Goal: Task Accomplishment & Management: Manage account settings

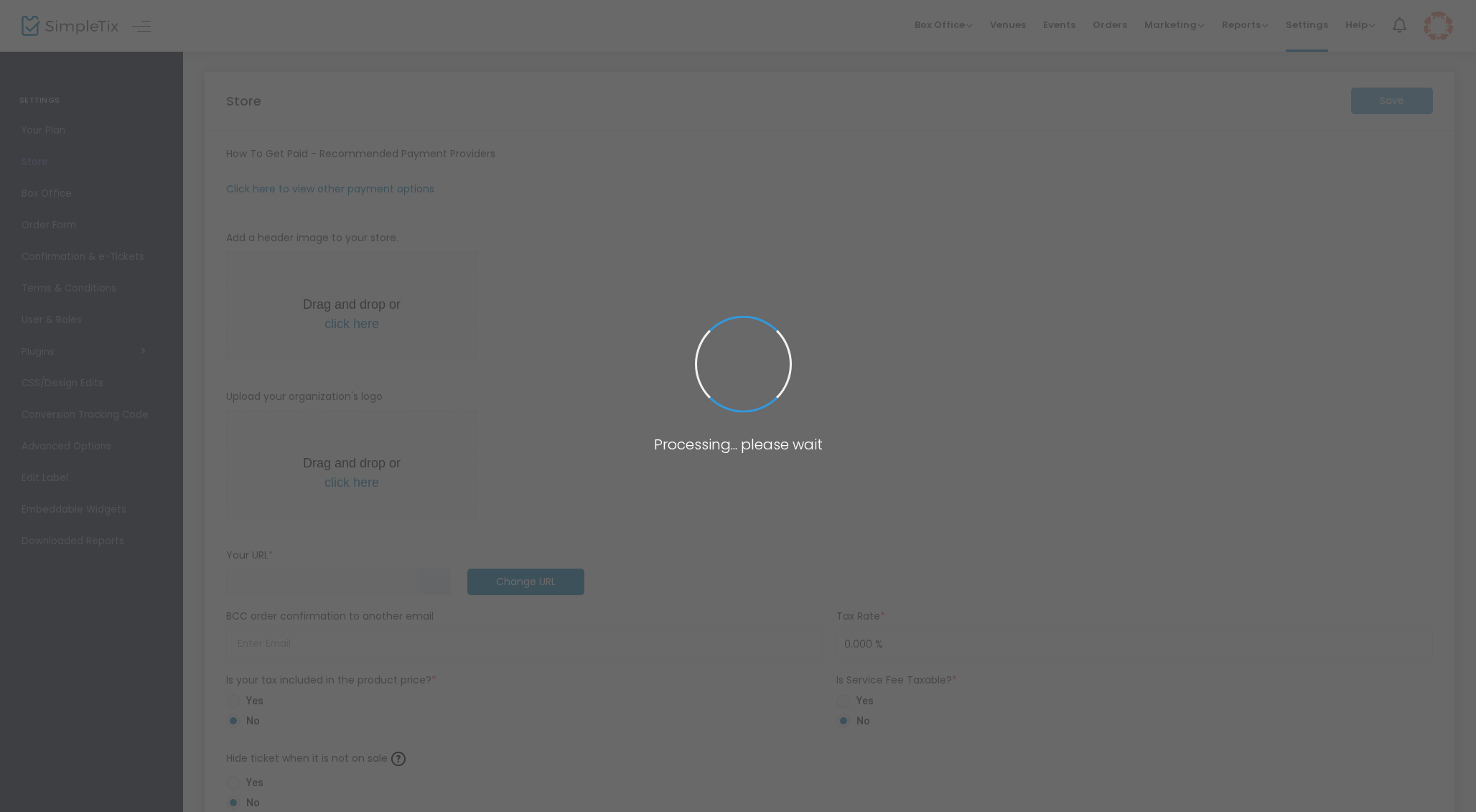
type input "[URL]"
radio input "true"
radio input "false"
radio input "true"
type input "1"
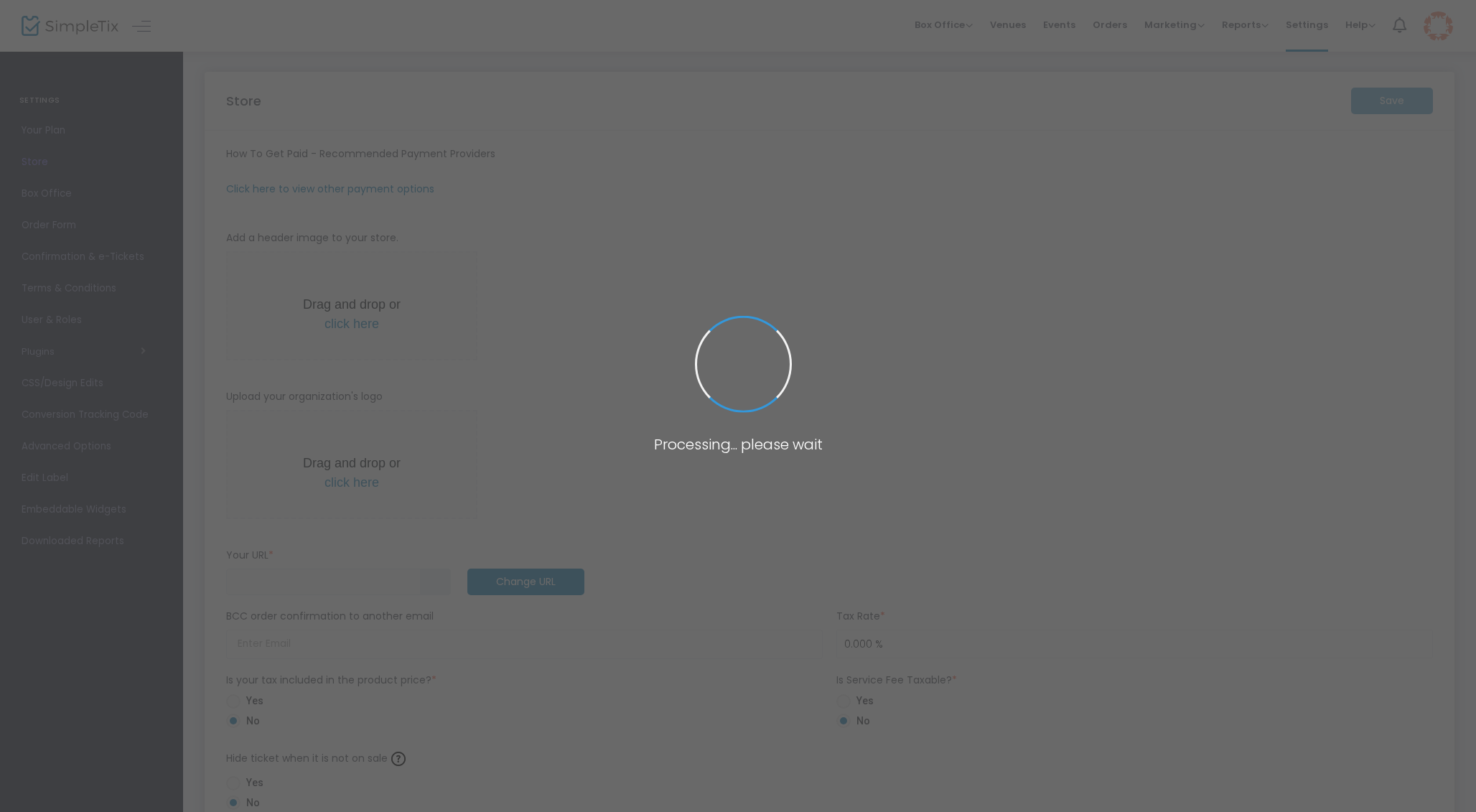
type input "4:00 pm"
type input "SWEFC"
type input "0402753733"
type input "[EMAIL_ADDRESS][DOMAIN_NAME]"
type input "[DOMAIN_NAME][URL]"
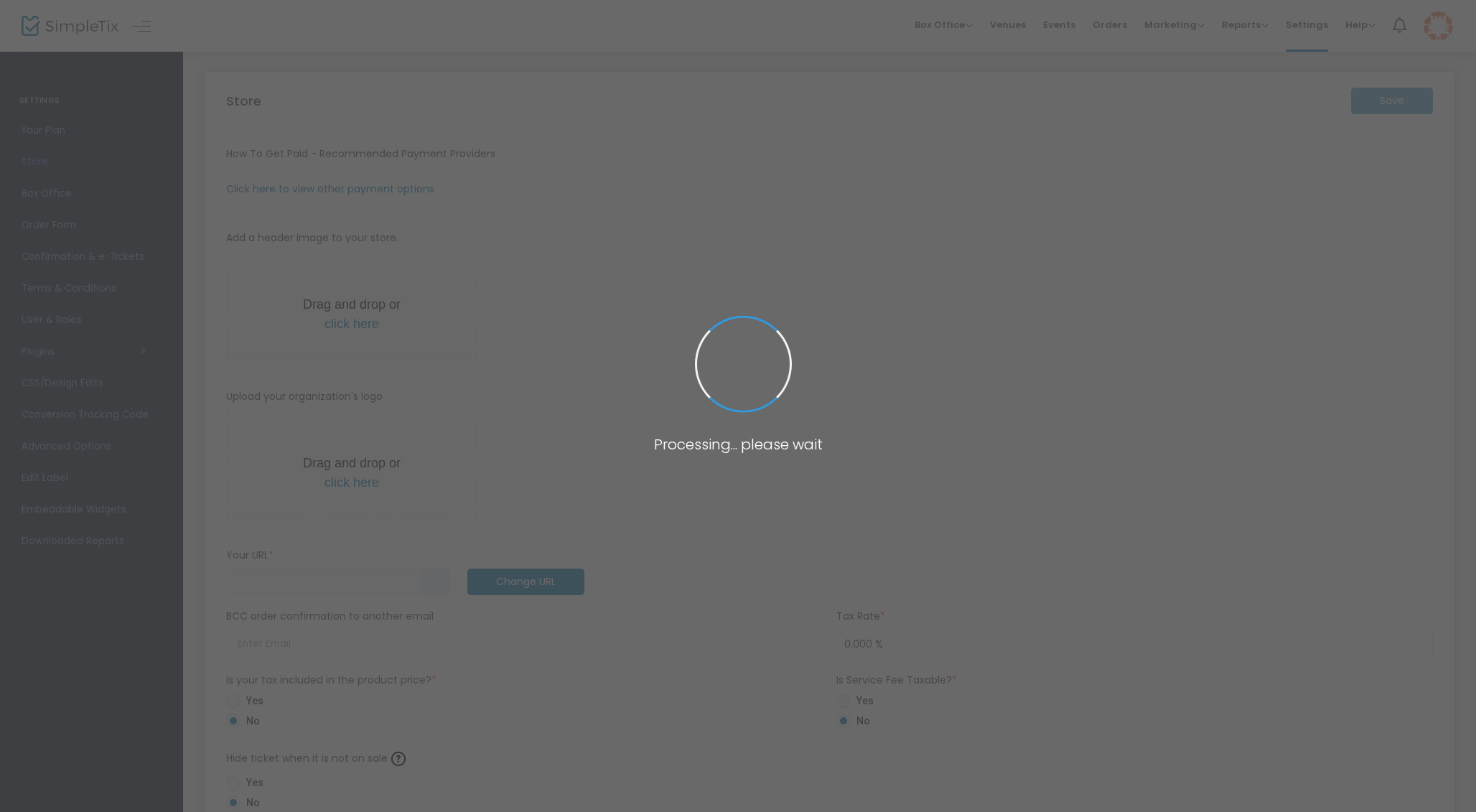
type input "eventsatswefc"
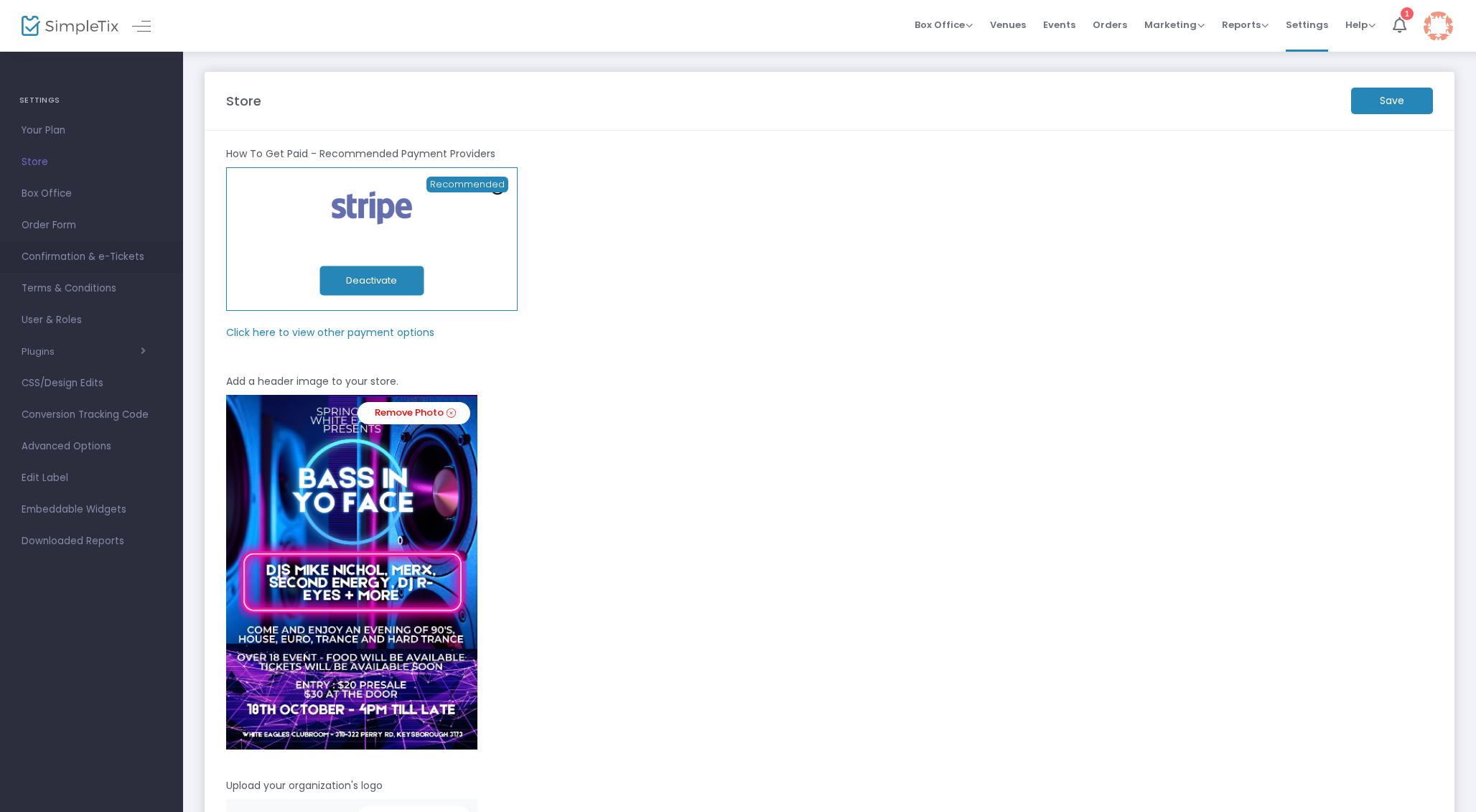
click at [60, 251] on span "Confirmation & e-Tickets" at bounding box center [91, 256] width 140 height 19
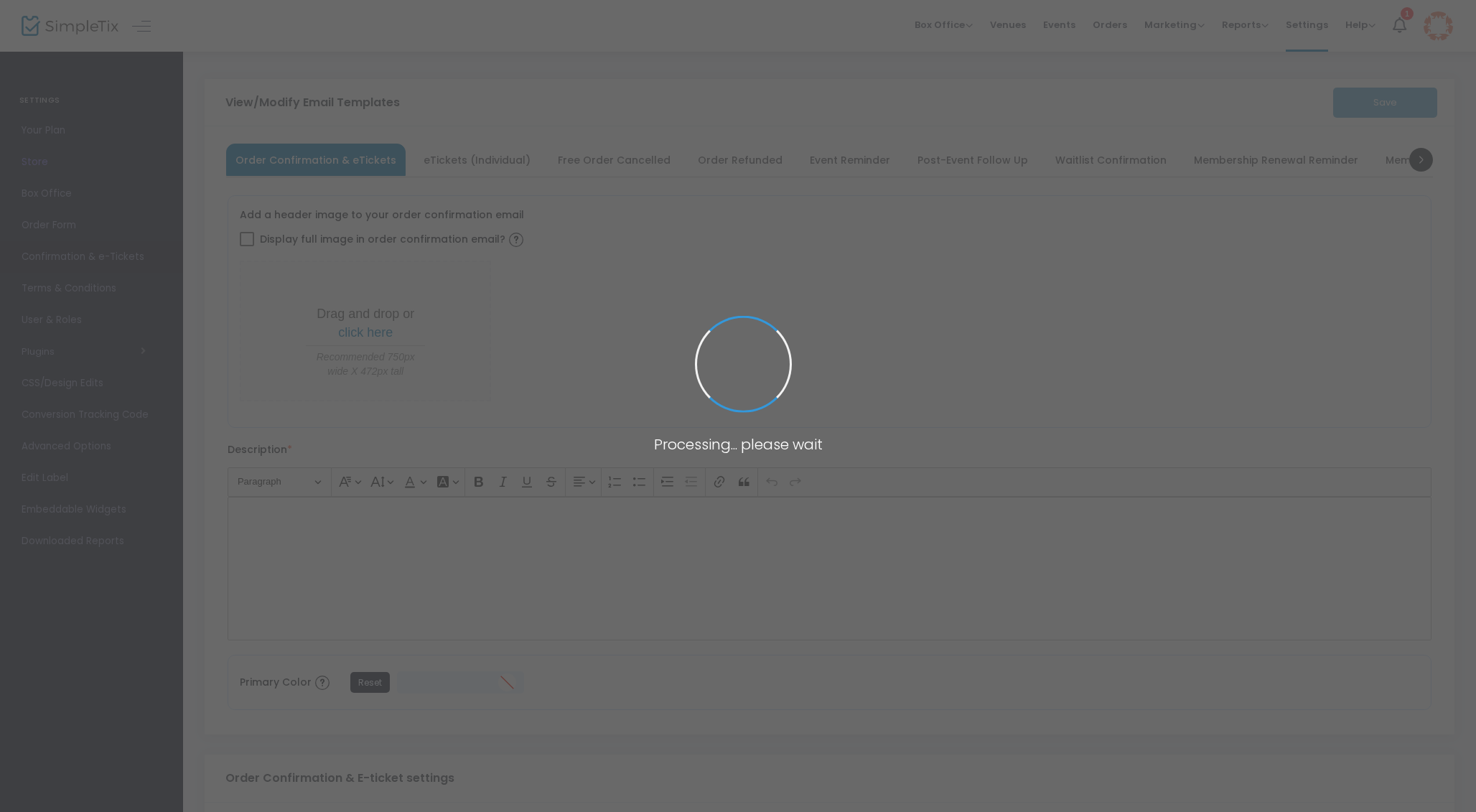
type input "[PERSON_NAME][EMAIL_ADDRESS][PERSON_NAME][DOMAIN_NAME]"
type input "Print and bring this ticket with you"
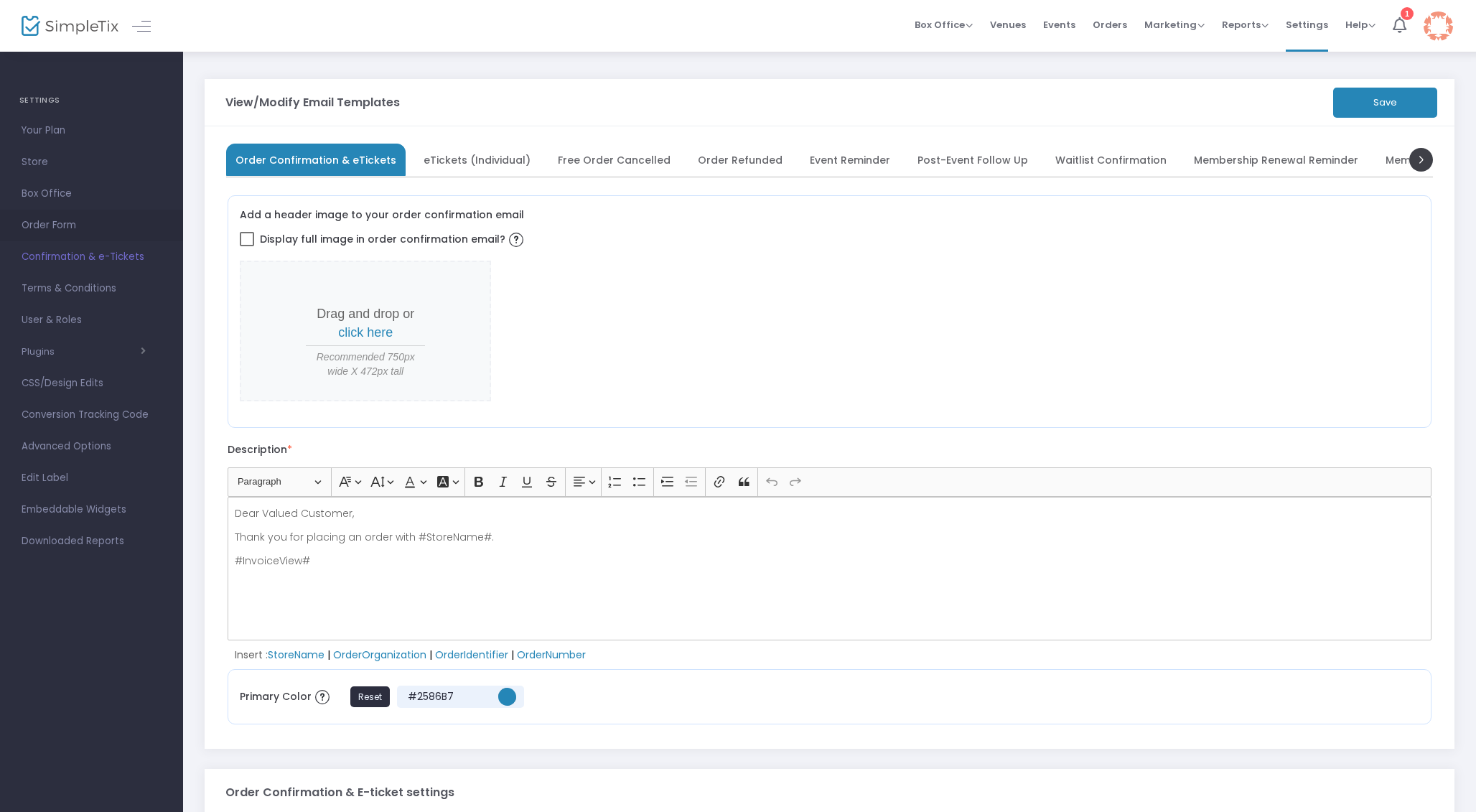
click at [57, 223] on span "Order Form" at bounding box center [91, 225] width 140 height 19
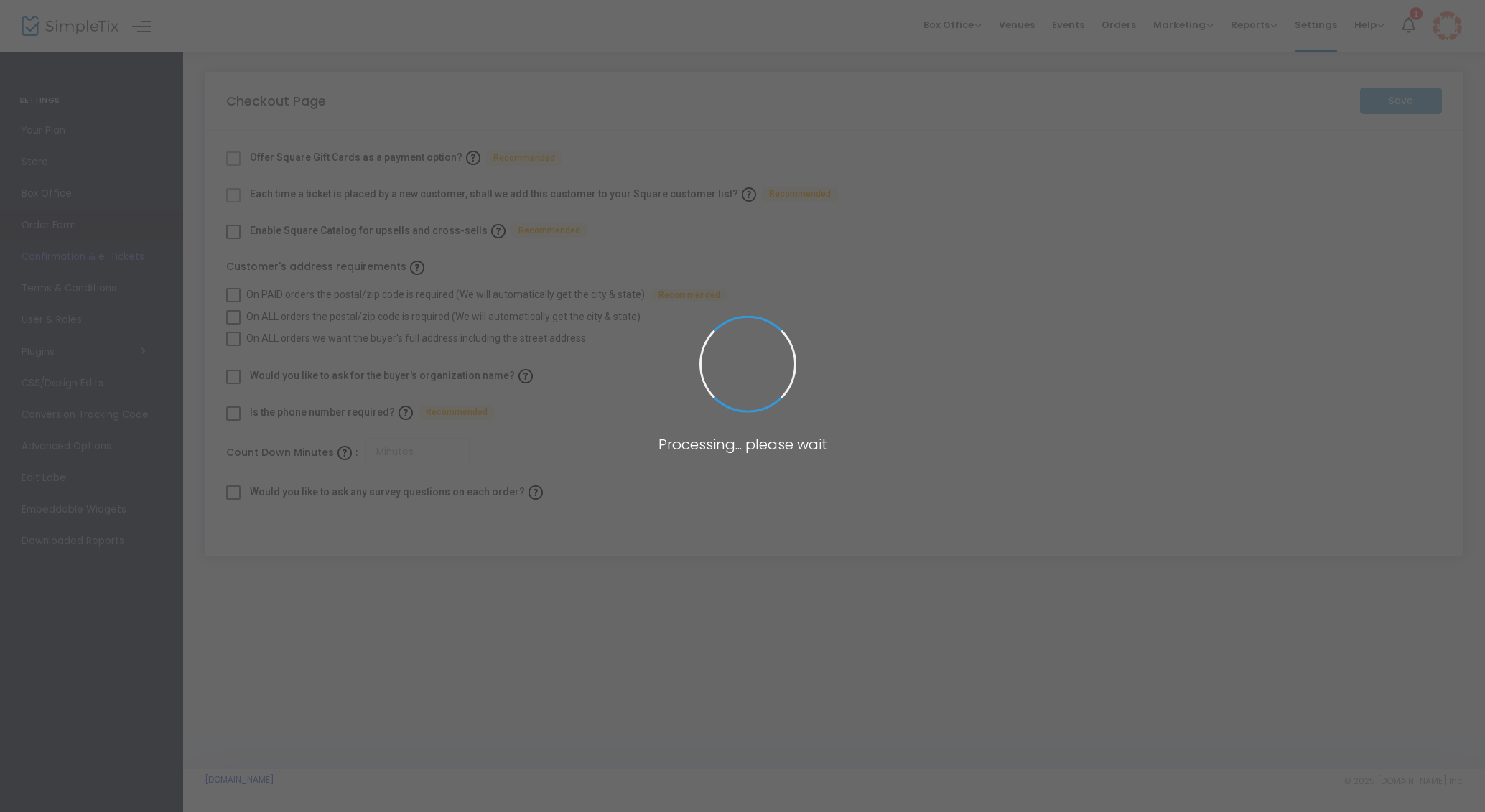
checkbox input "true"
type input "45"
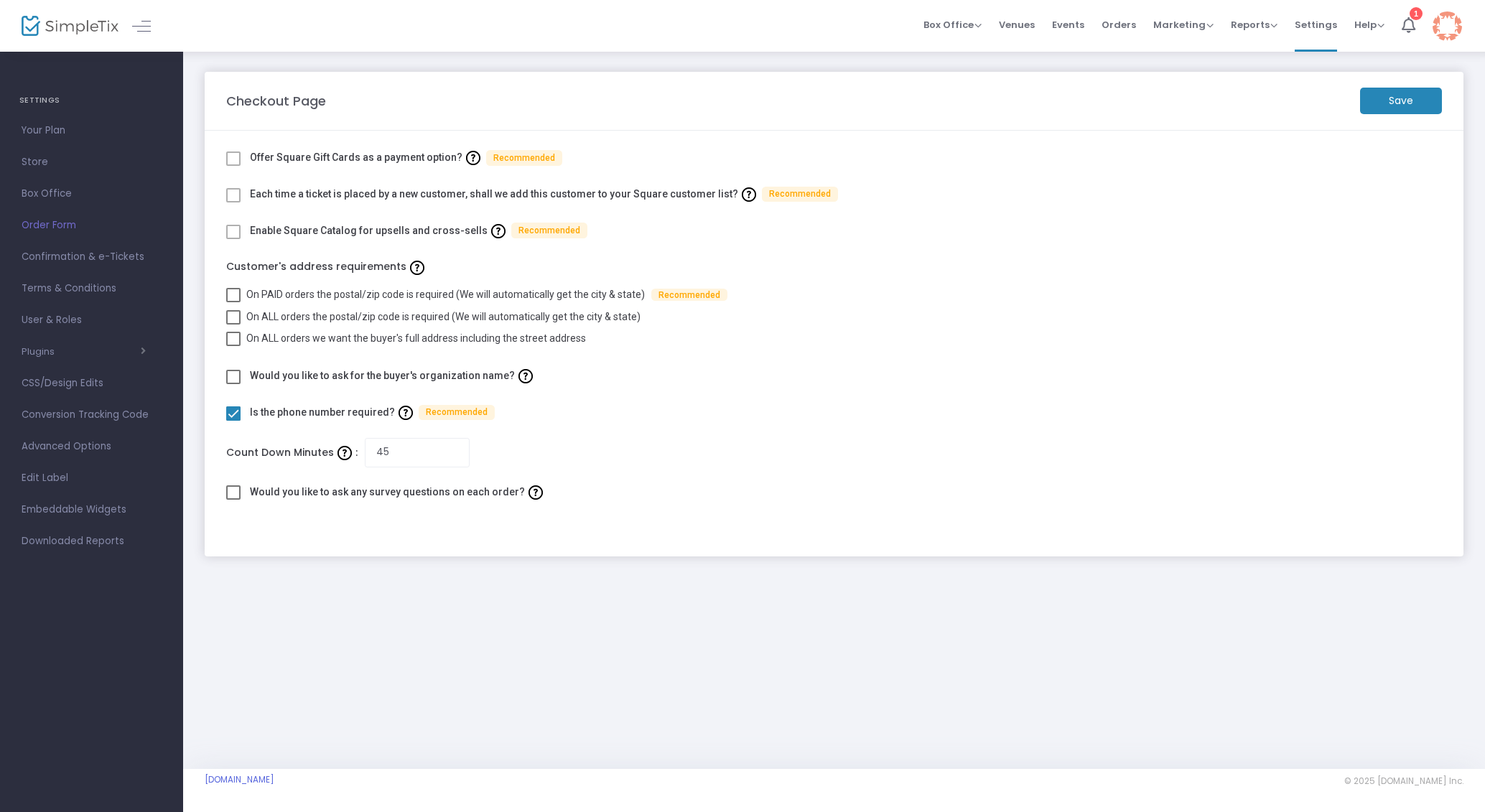
click at [45, 117] on link "Your Plan" at bounding box center [92, 130] width 184 height 31
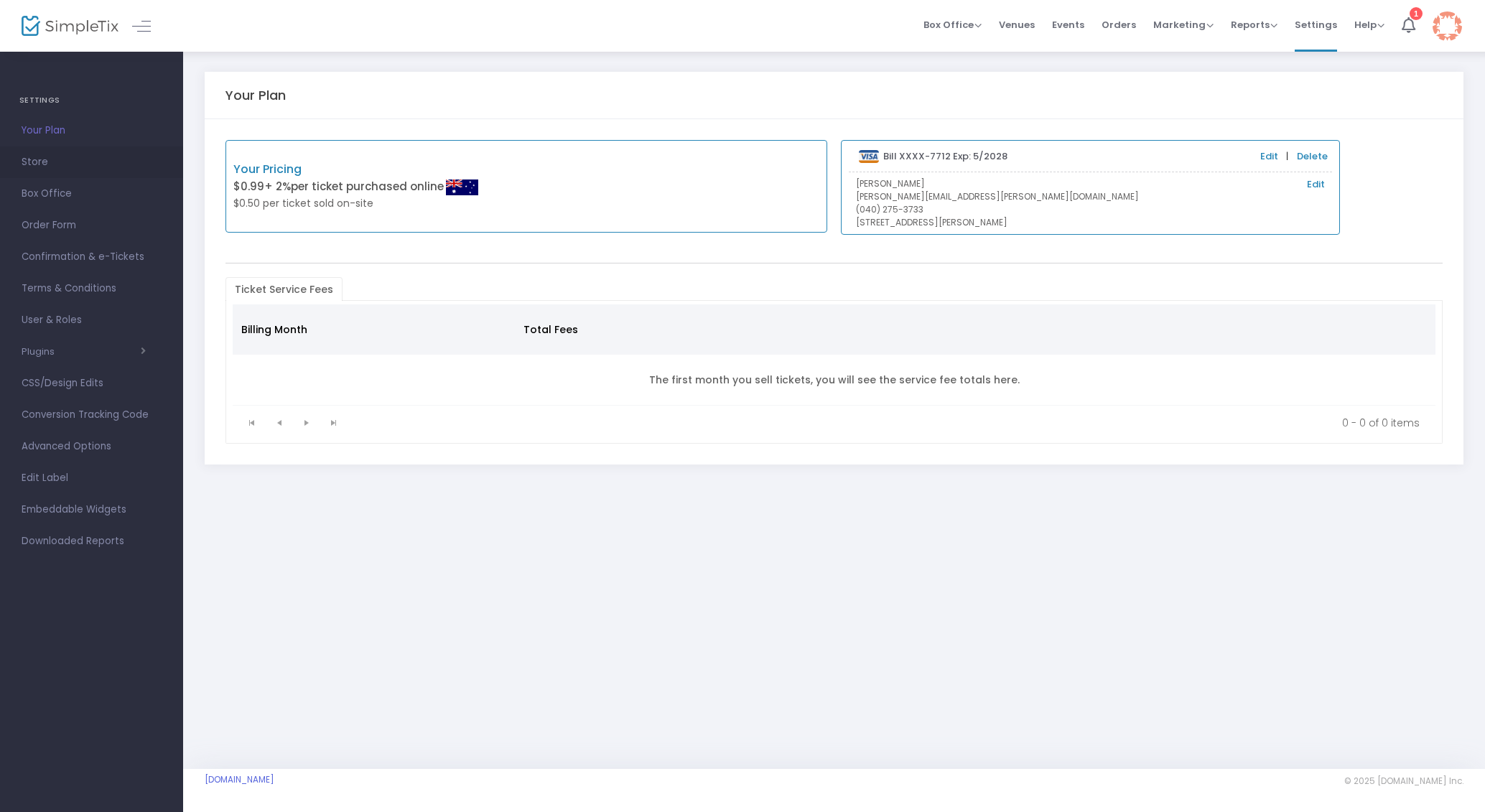
click at [43, 162] on span "Store" at bounding box center [91, 162] width 140 height 19
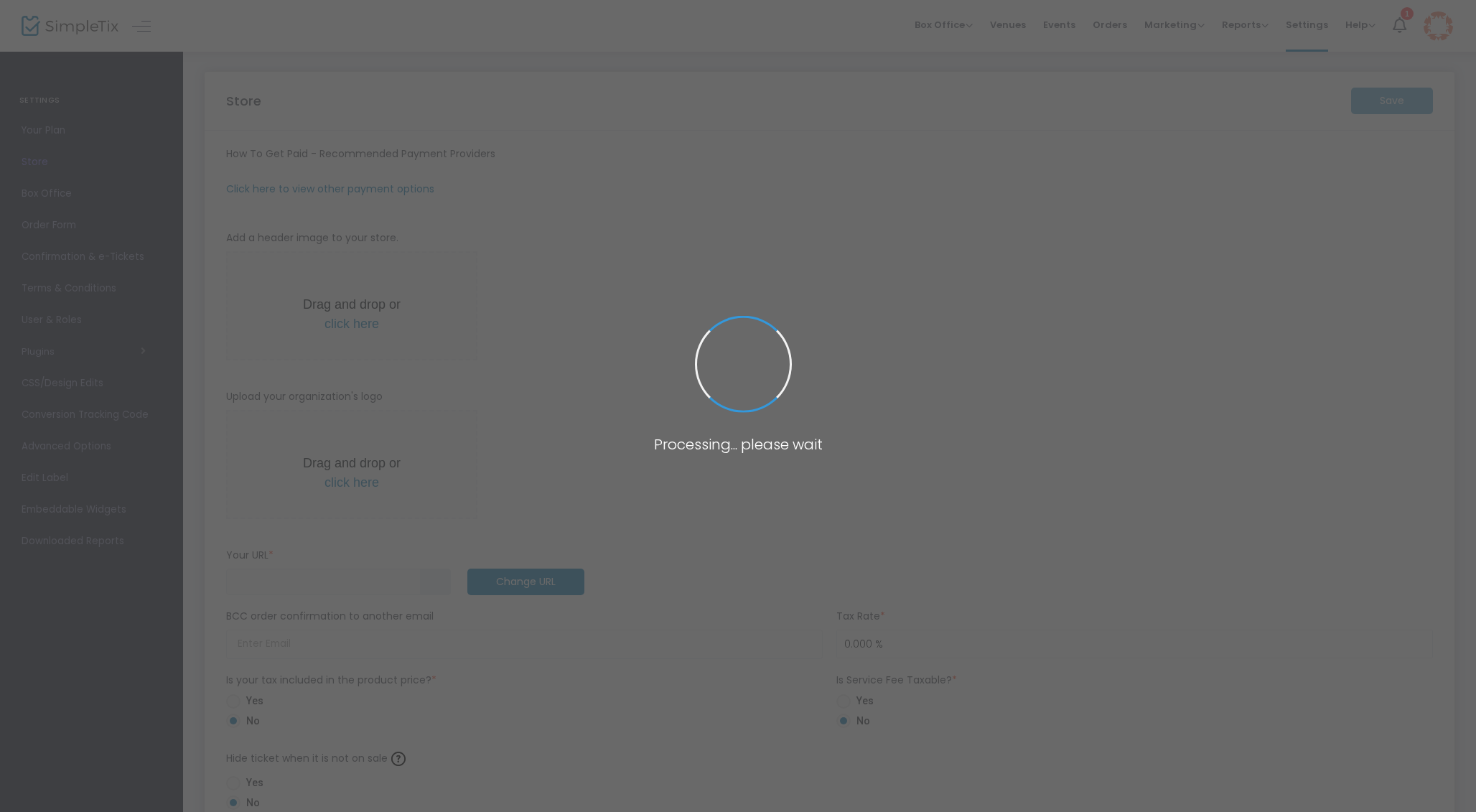
type input "[URL]"
radio input "true"
radio input "false"
radio input "true"
type input "1"
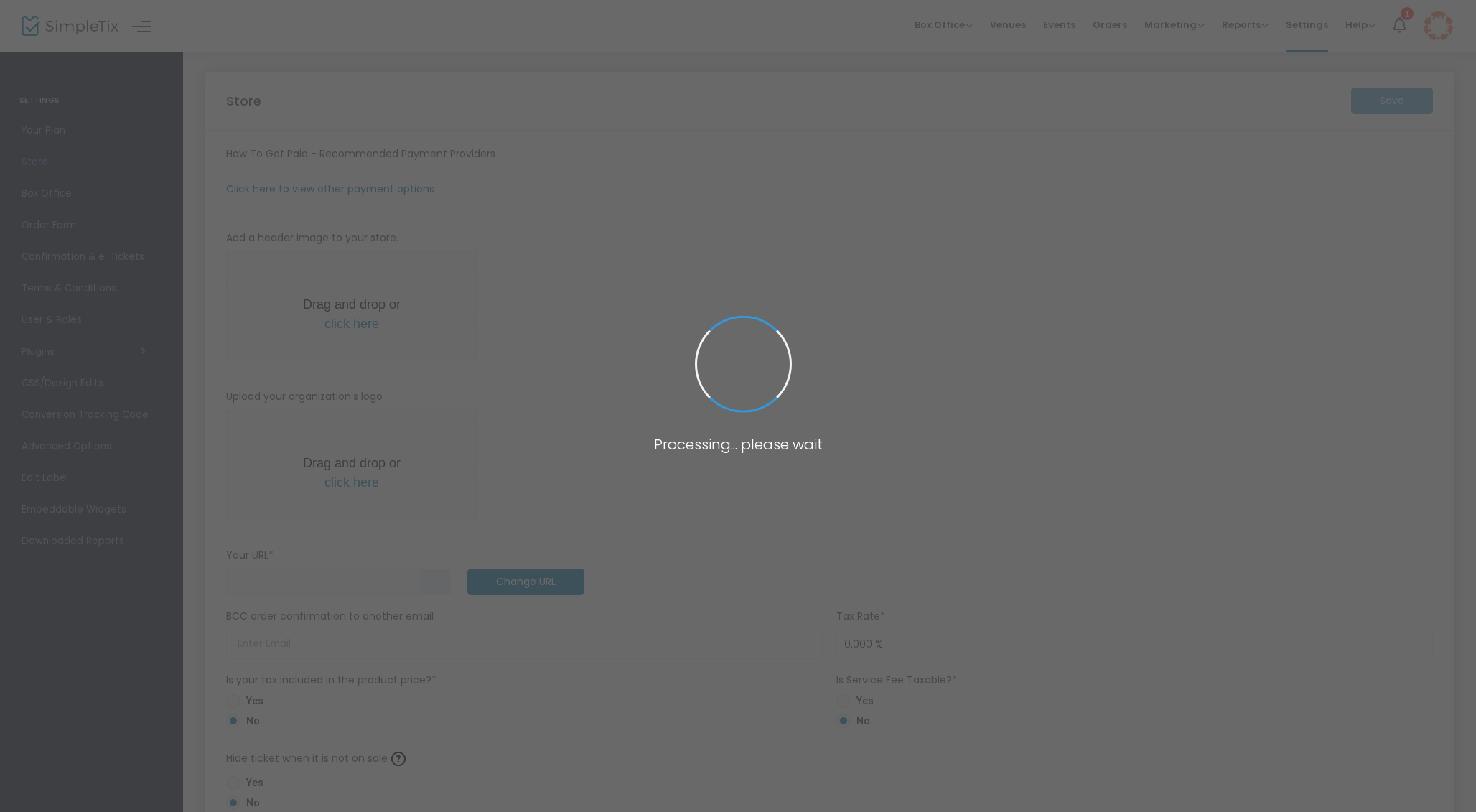
type input "4:00 pm"
type input "SWEFC"
type input "0402753733"
type input "[EMAIL_ADDRESS][DOMAIN_NAME]"
type input "[DOMAIN_NAME][URL]"
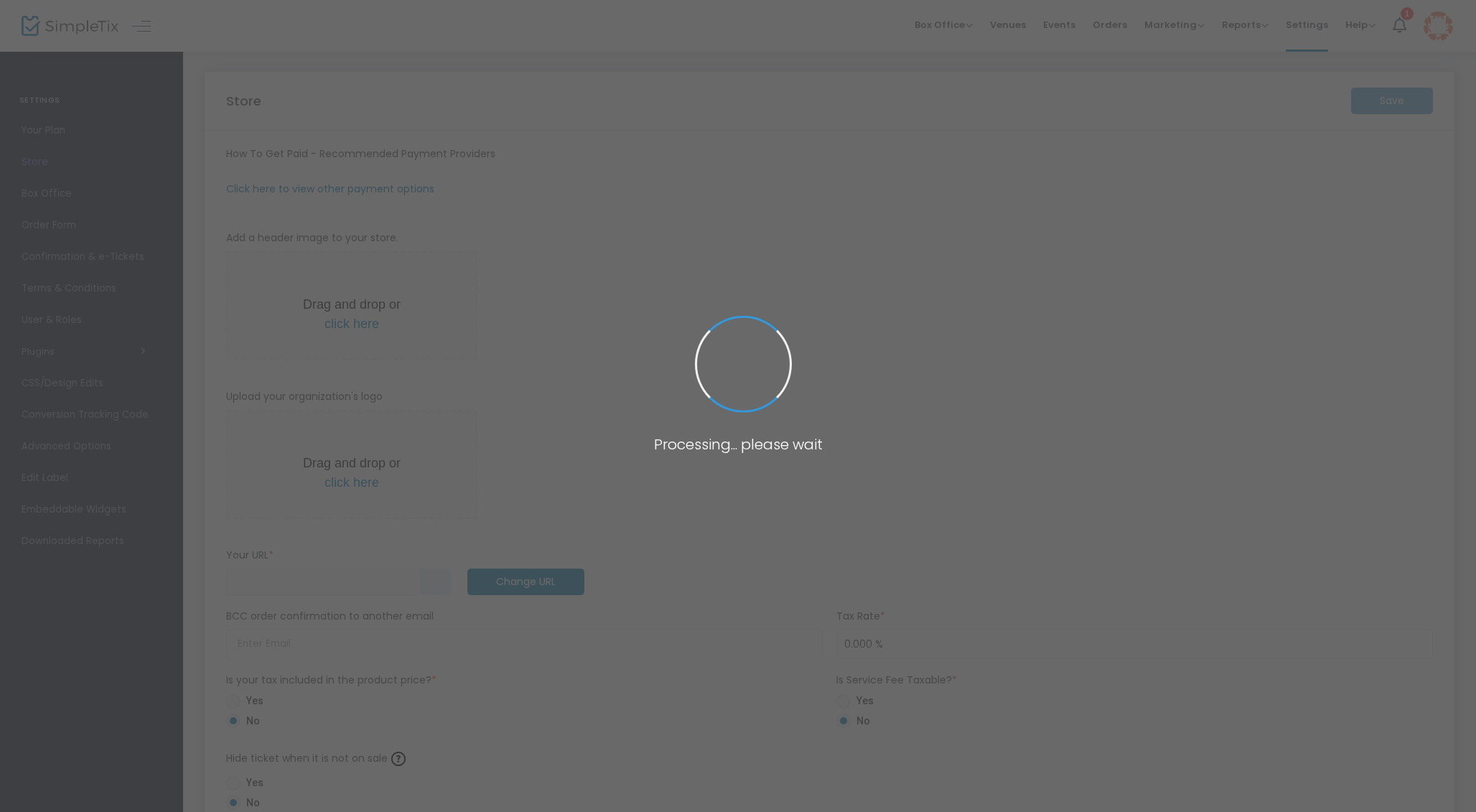
type input "eventsatswefc"
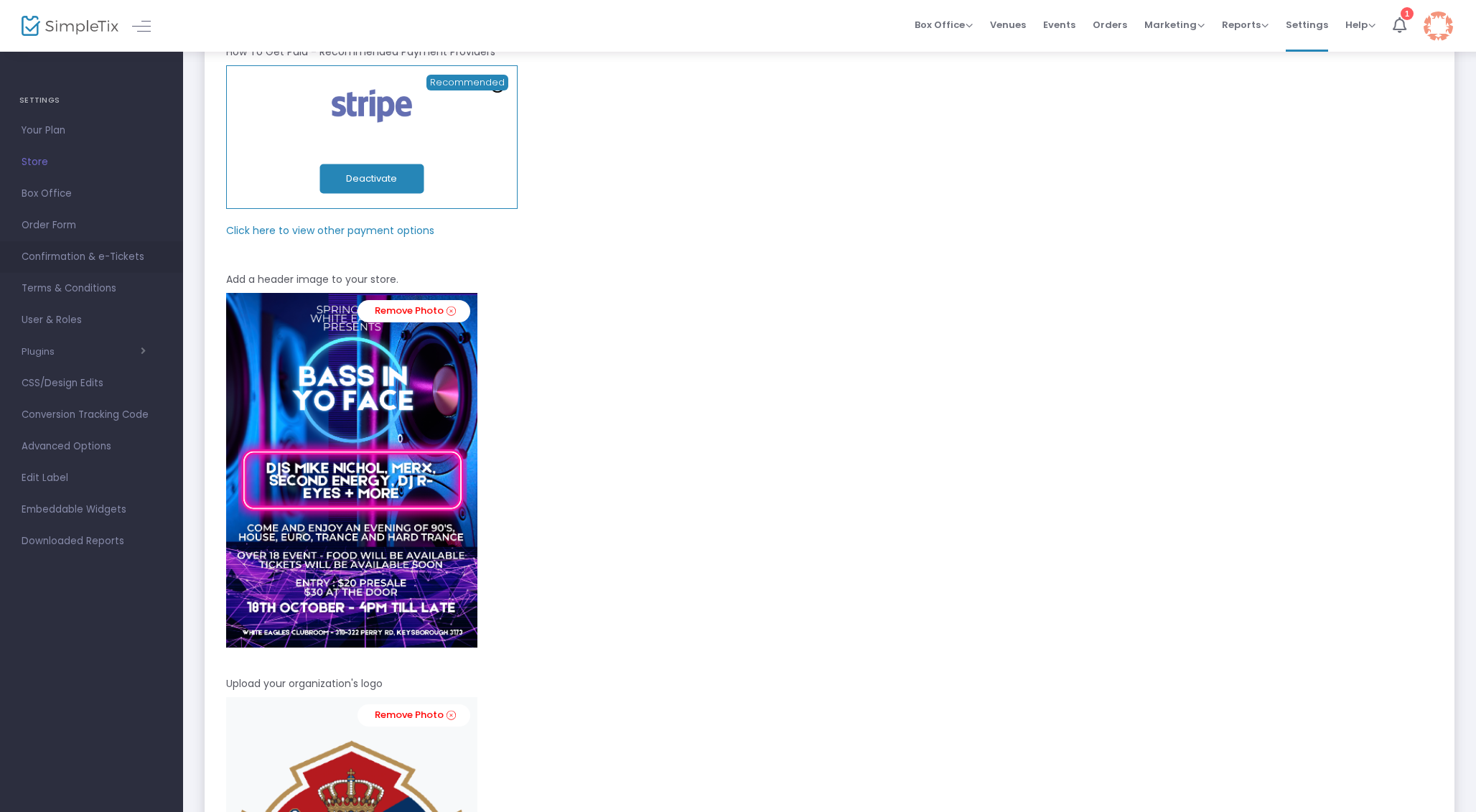
scroll to position [21, 0]
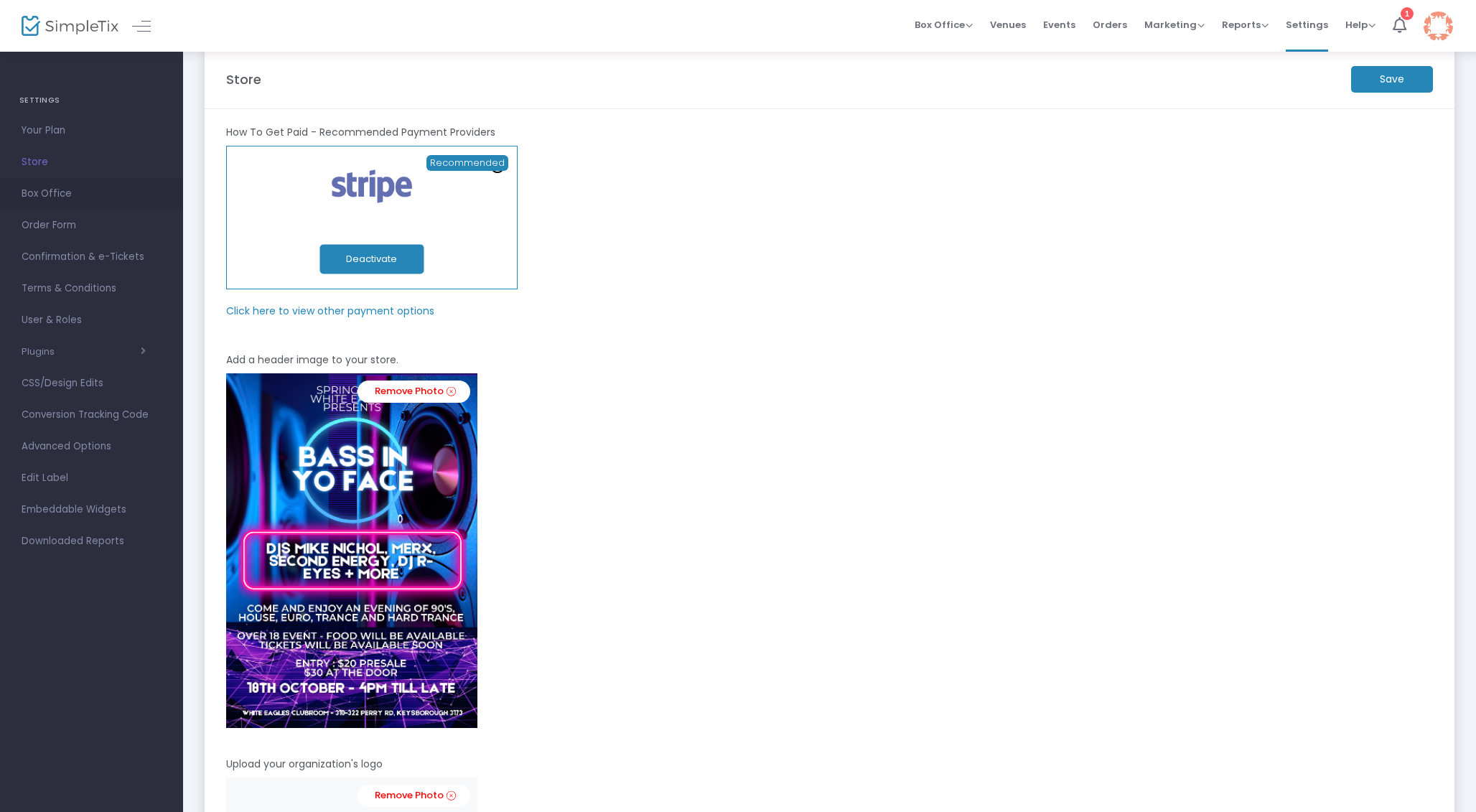
click at [47, 198] on span "Box Office" at bounding box center [91, 193] width 140 height 19
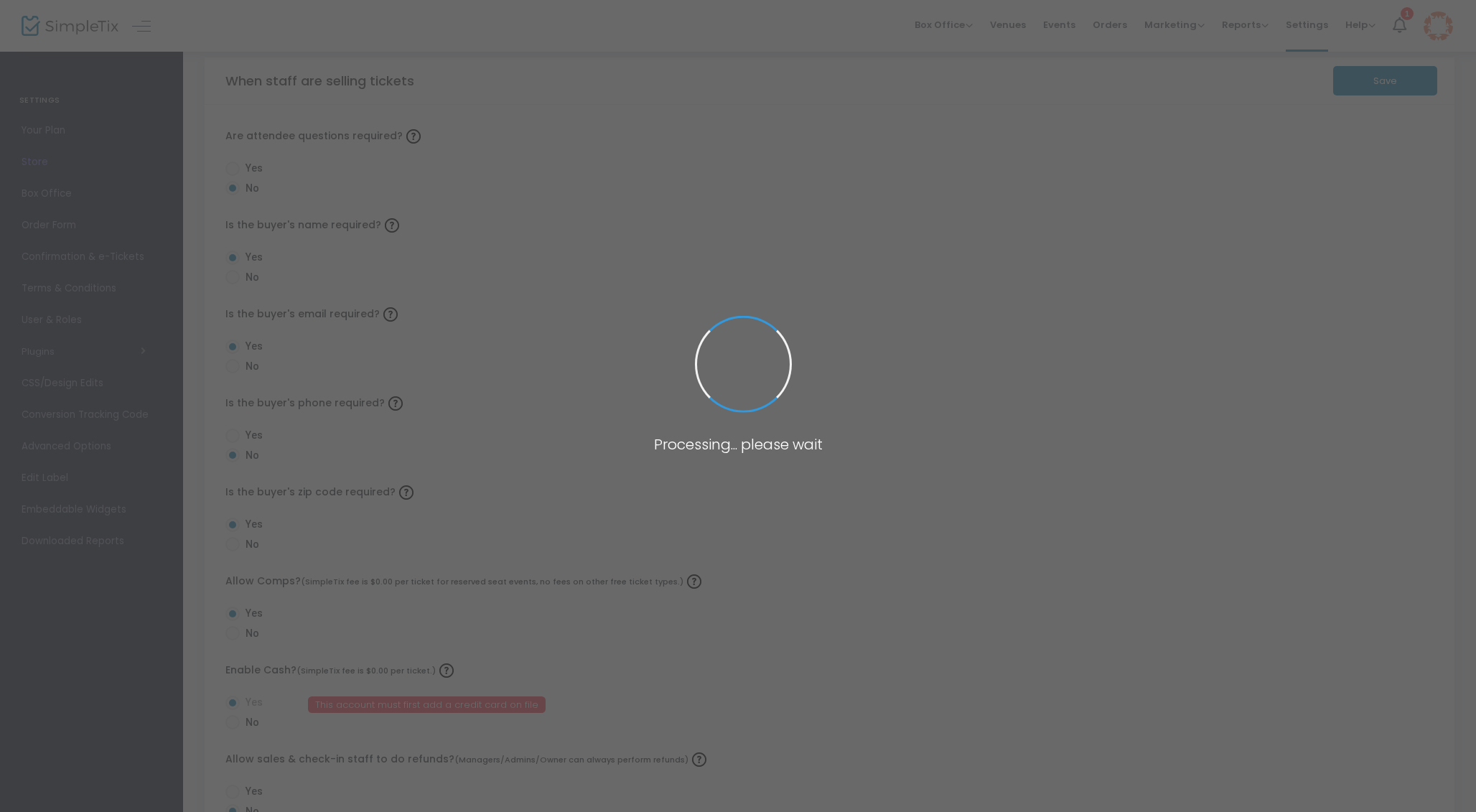
radio input "false"
radio input "true"
radio input "false"
radio input "true"
radio input "false"
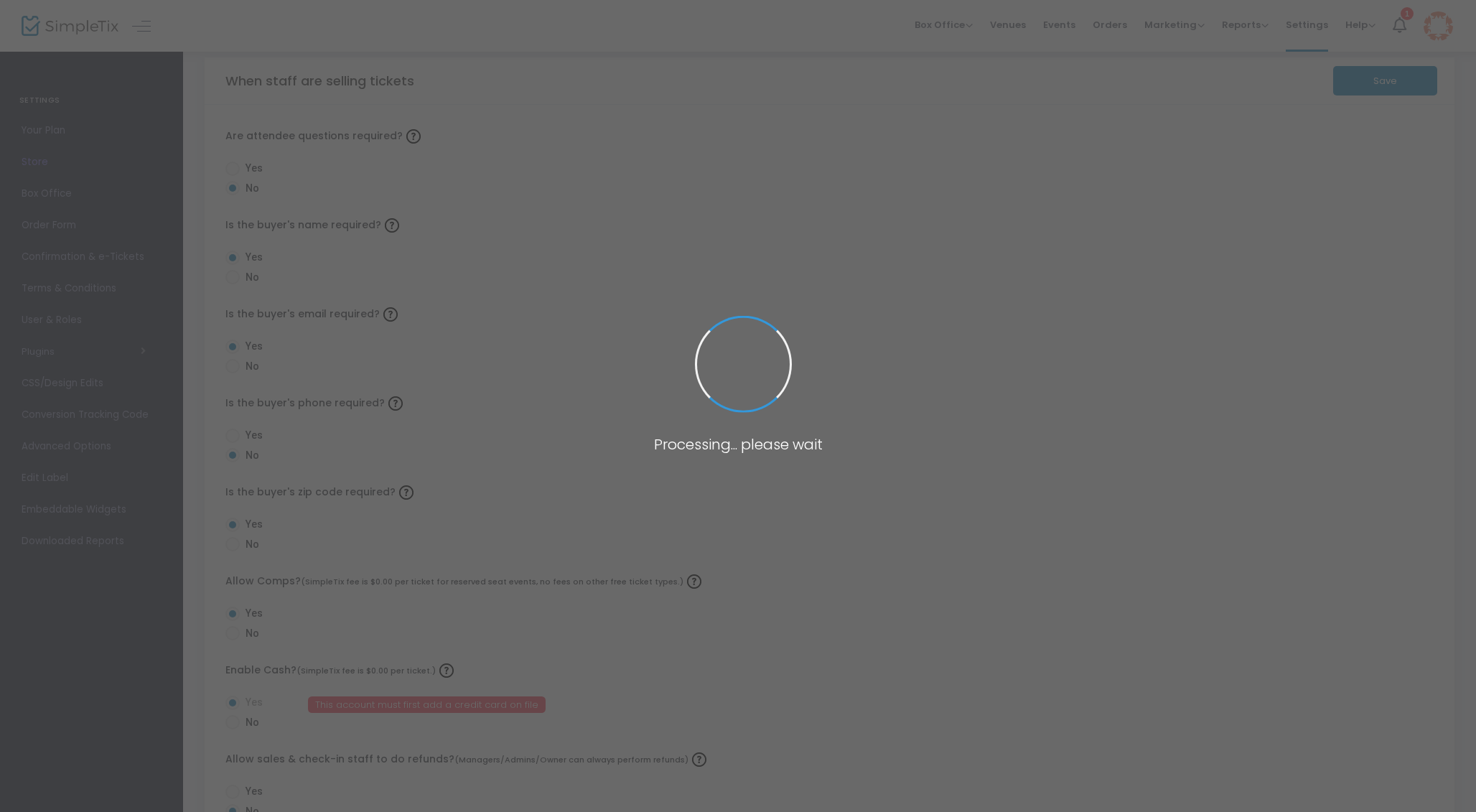
radio input "true"
radio input "false"
radio input "true"
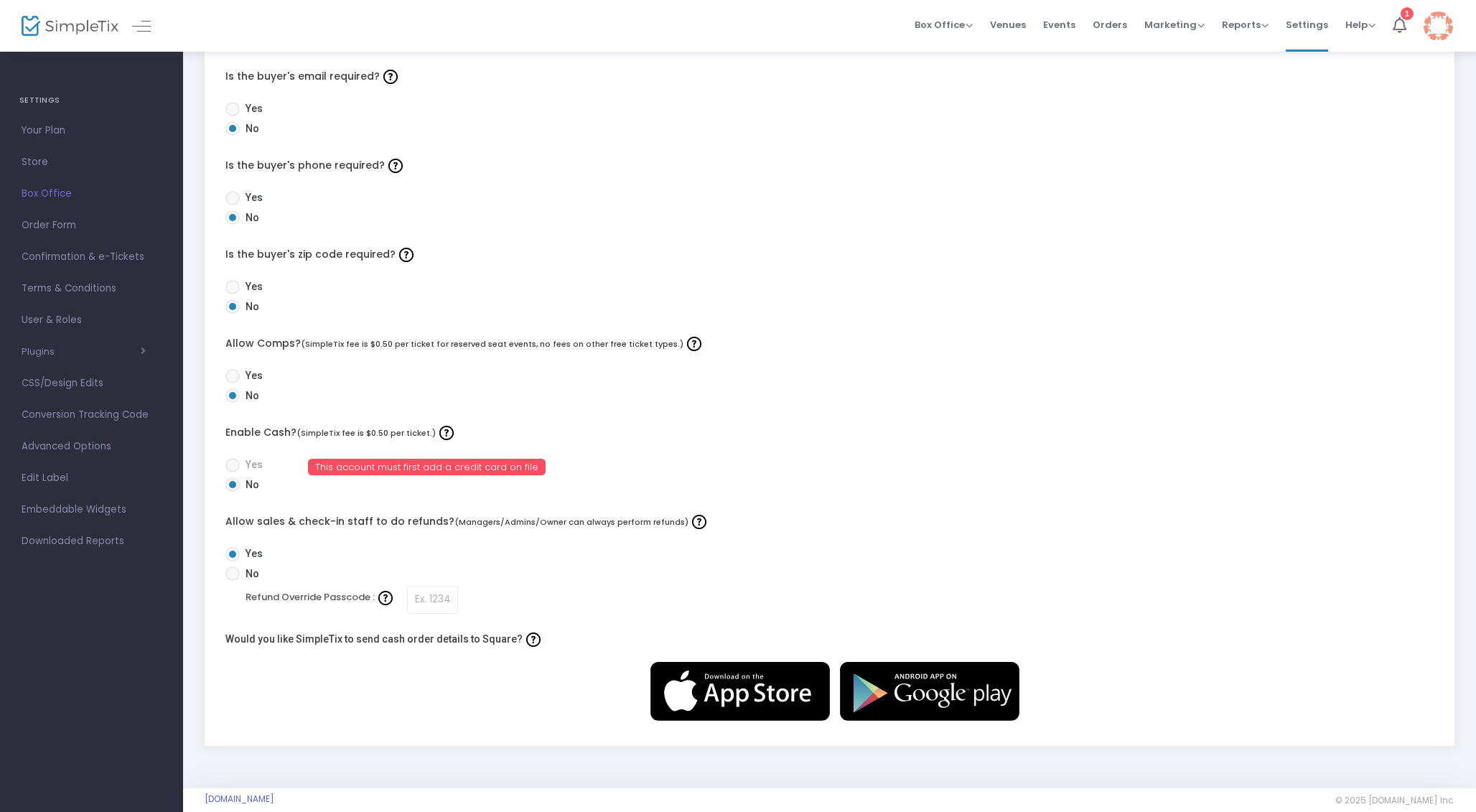
scroll to position [279, 0]
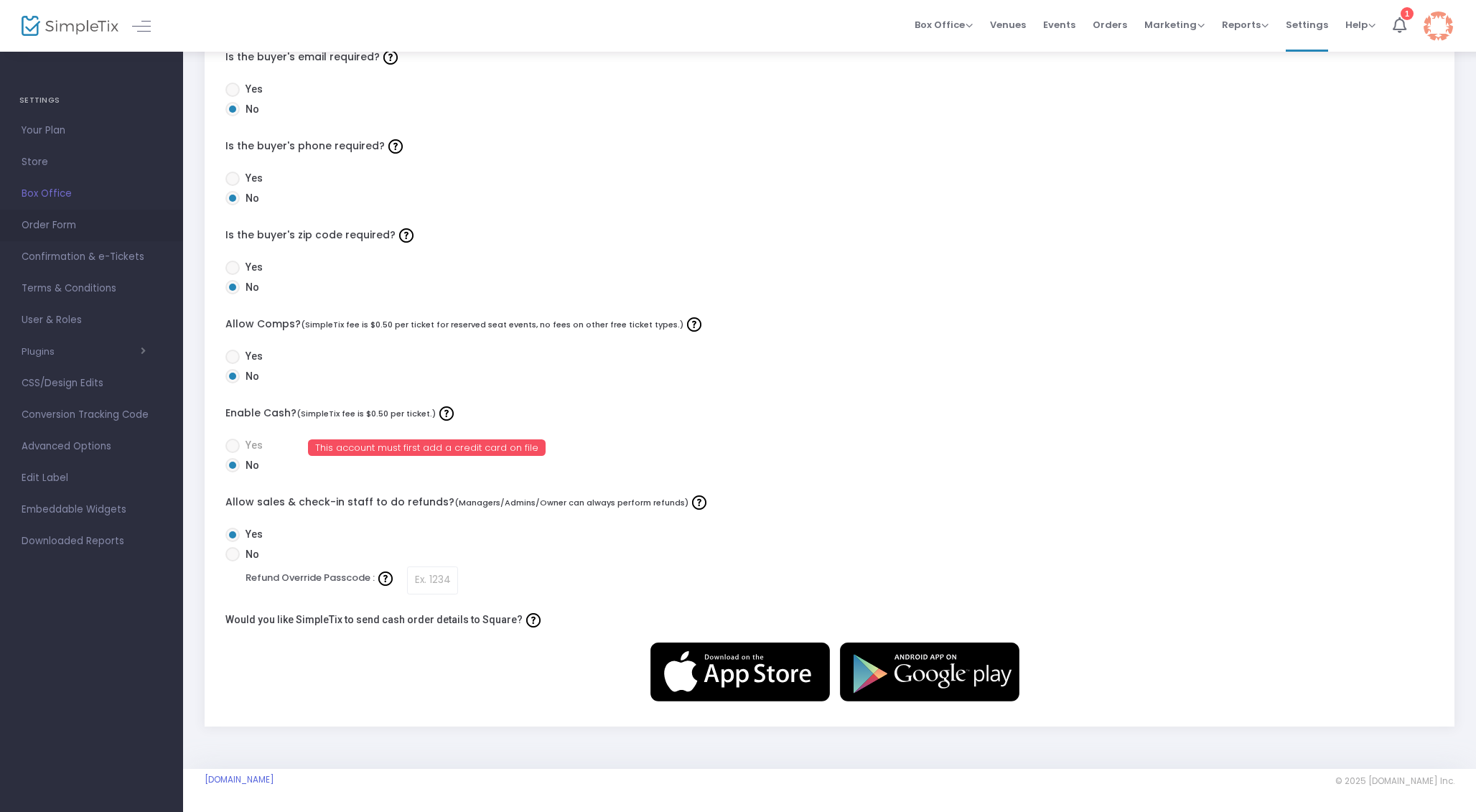
click at [60, 225] on span "Order Form" at bounding box center [91, 225] width 140 height 19
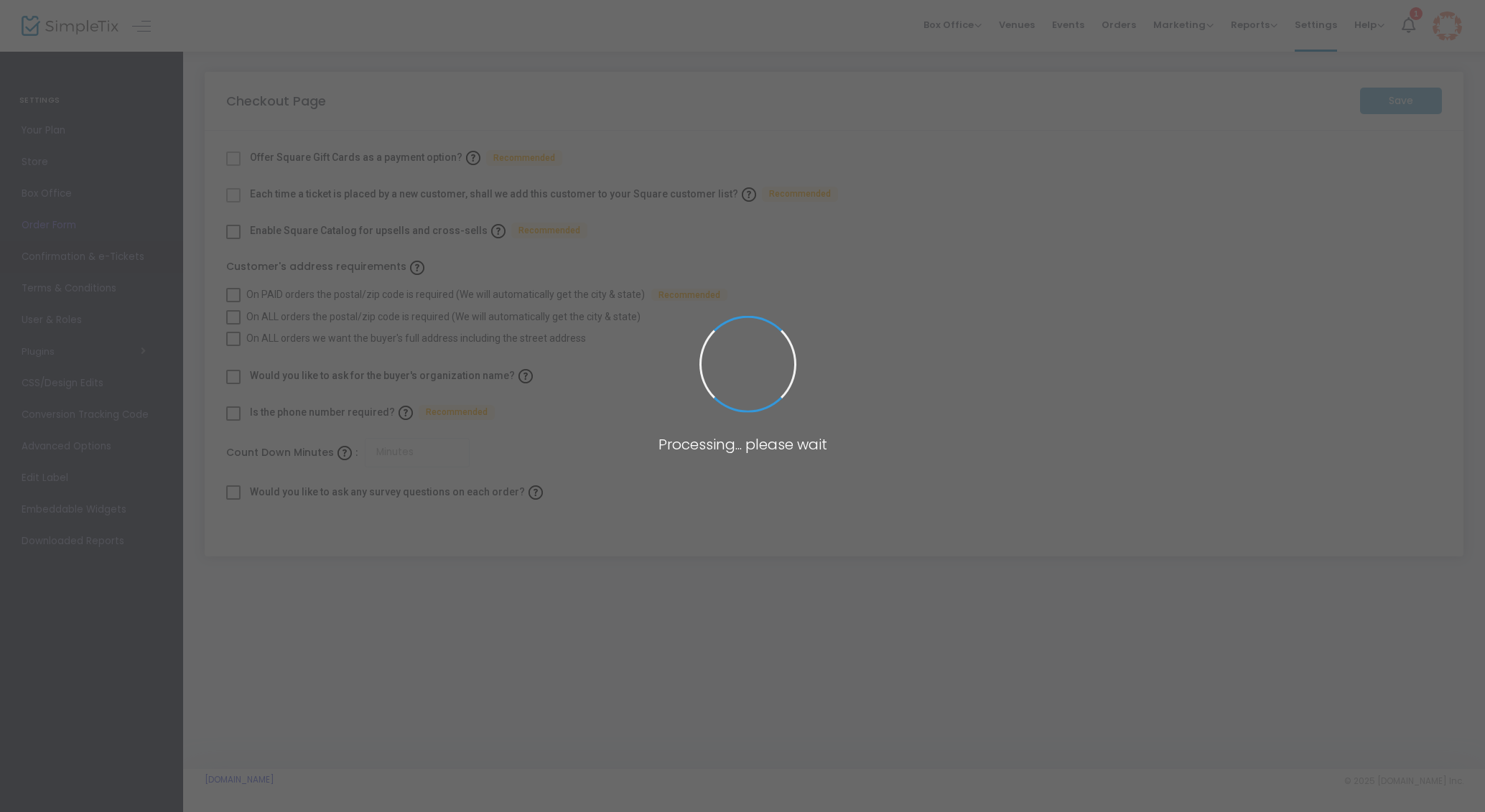
checkbox input "true"
type input "45"
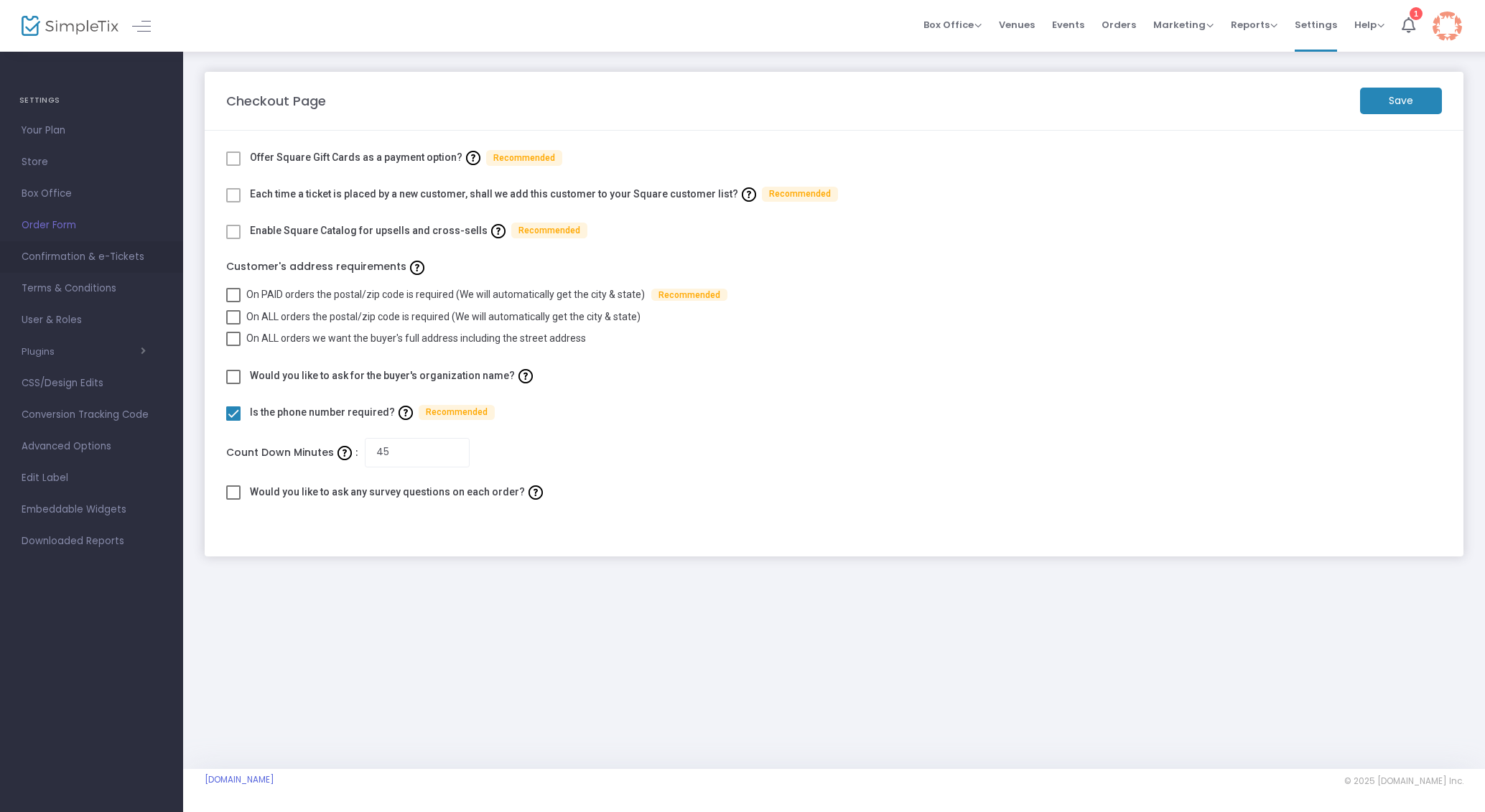
click at [63, 250] on span "Confirmation & e-Tickets" at bounding box center [91, 256] width 140 height 19
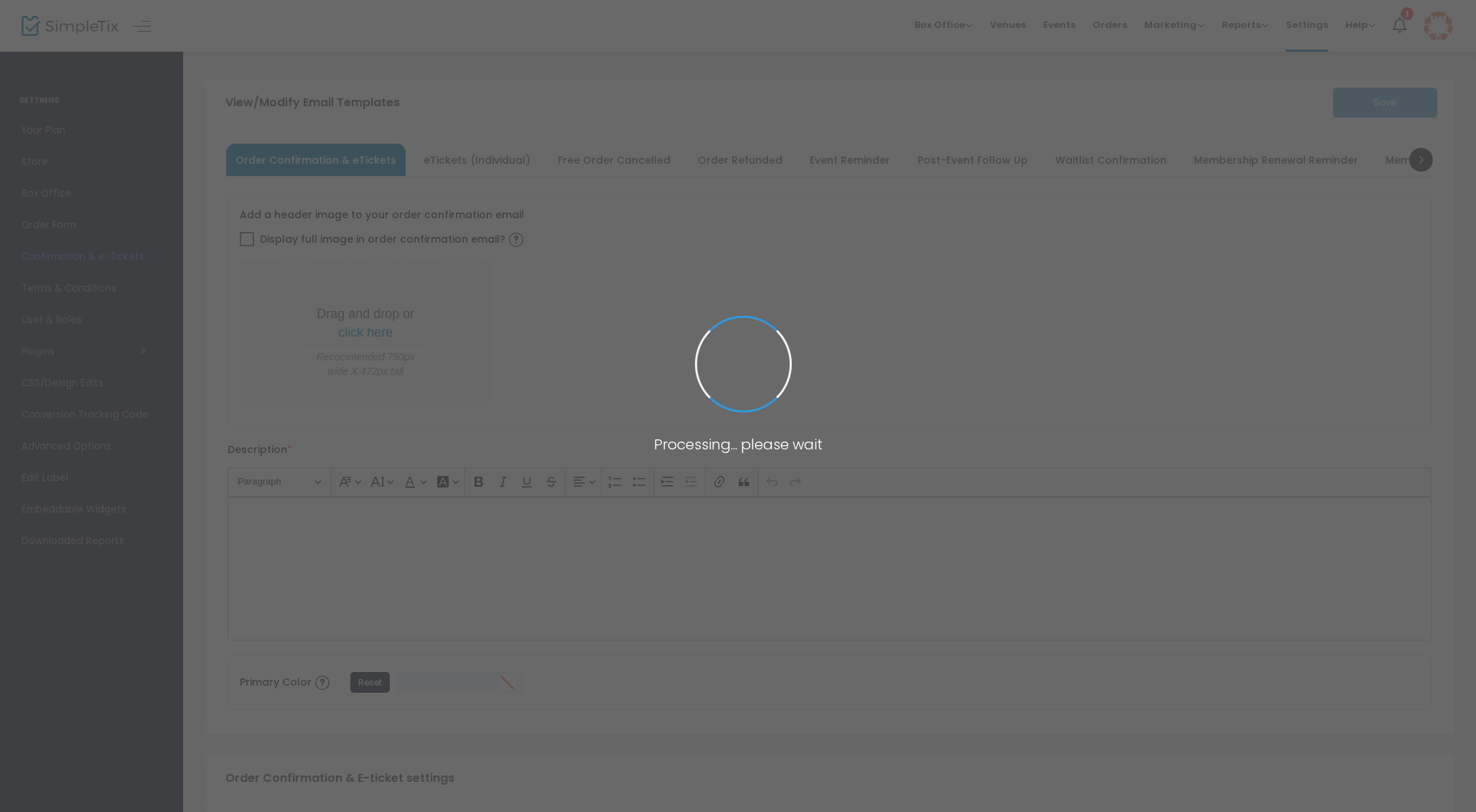
type input "[PERSON_NAME][EMAIL_ADDRESS][PERSON_NAME][DOMAIN_NAME]"
type input "Print and bring this ticket with you"
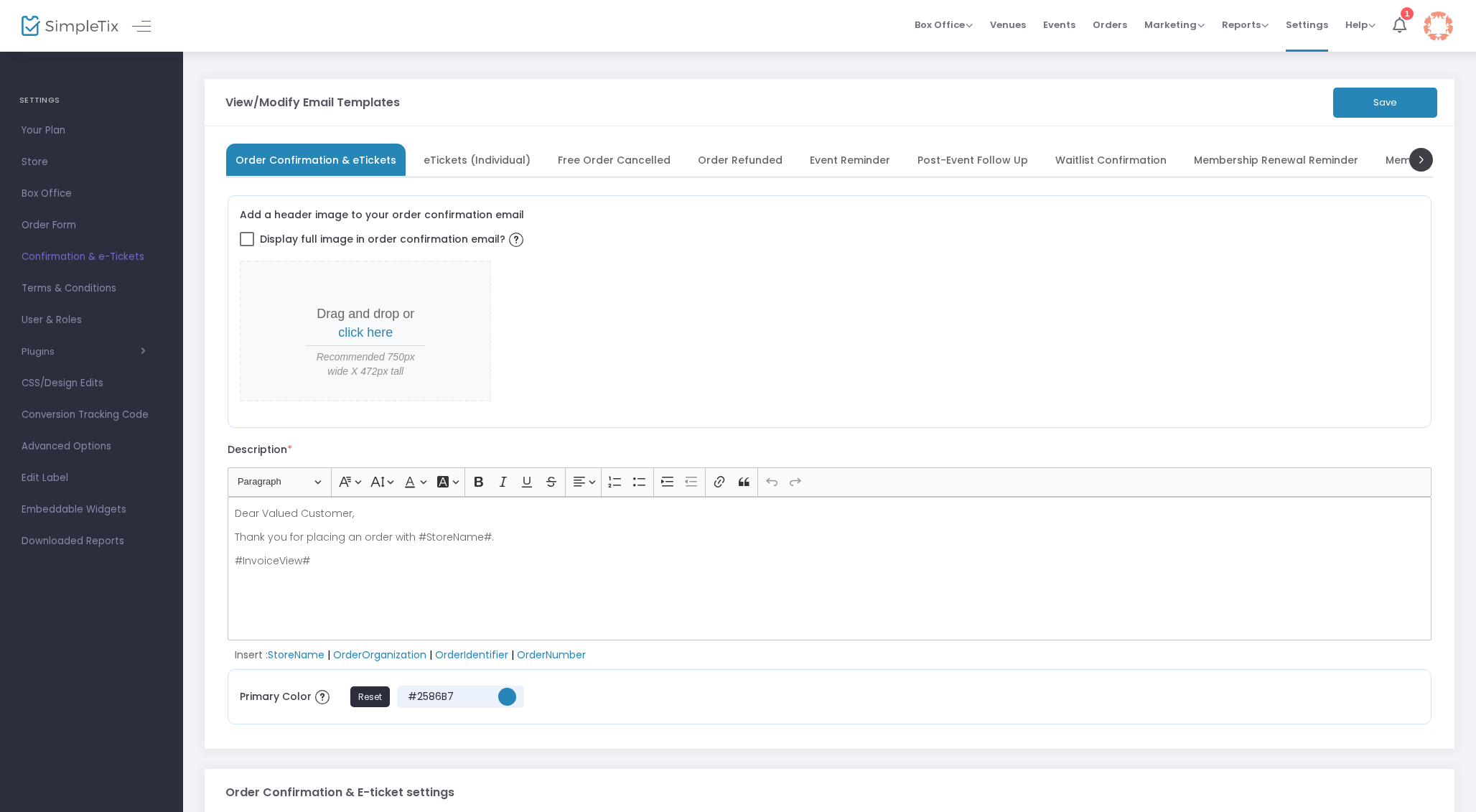
click at [493, 156] on span "eTickets (Individual)" at bounding box center [477, 159] width 107 height 8
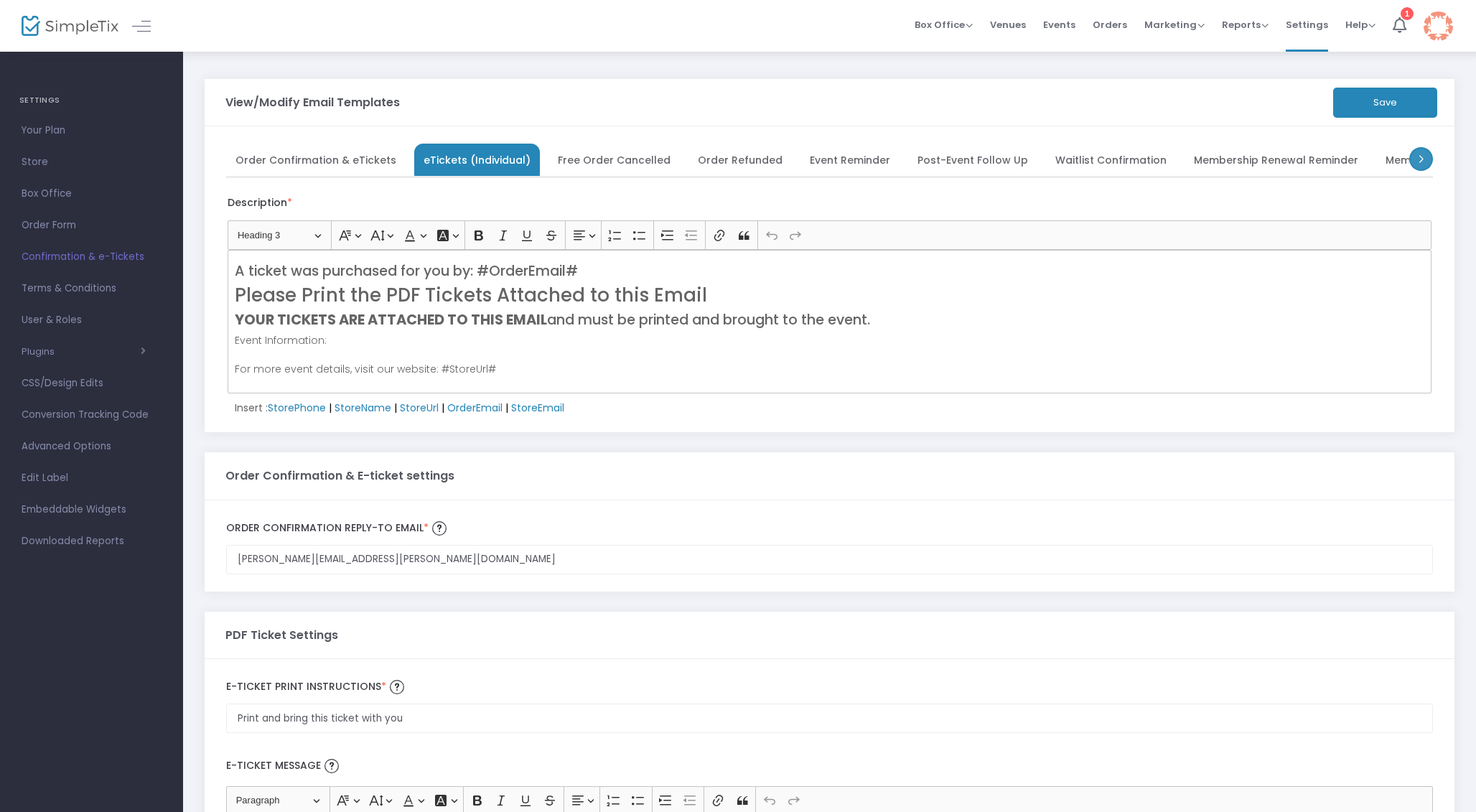
click at [1419, 161] on span at bounding box center [1421, 158] width 24 height 24
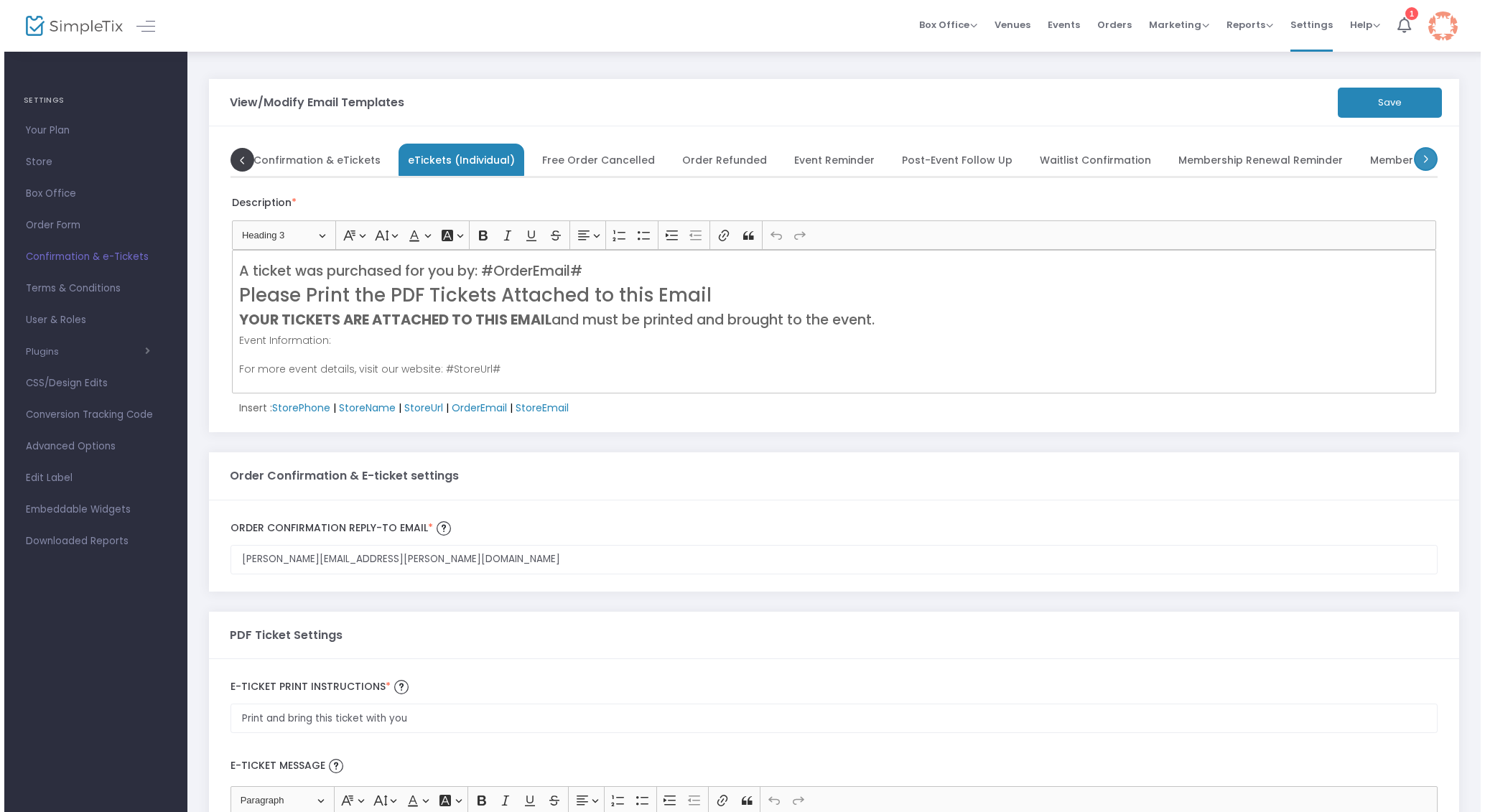
scroll to position [0, 143]
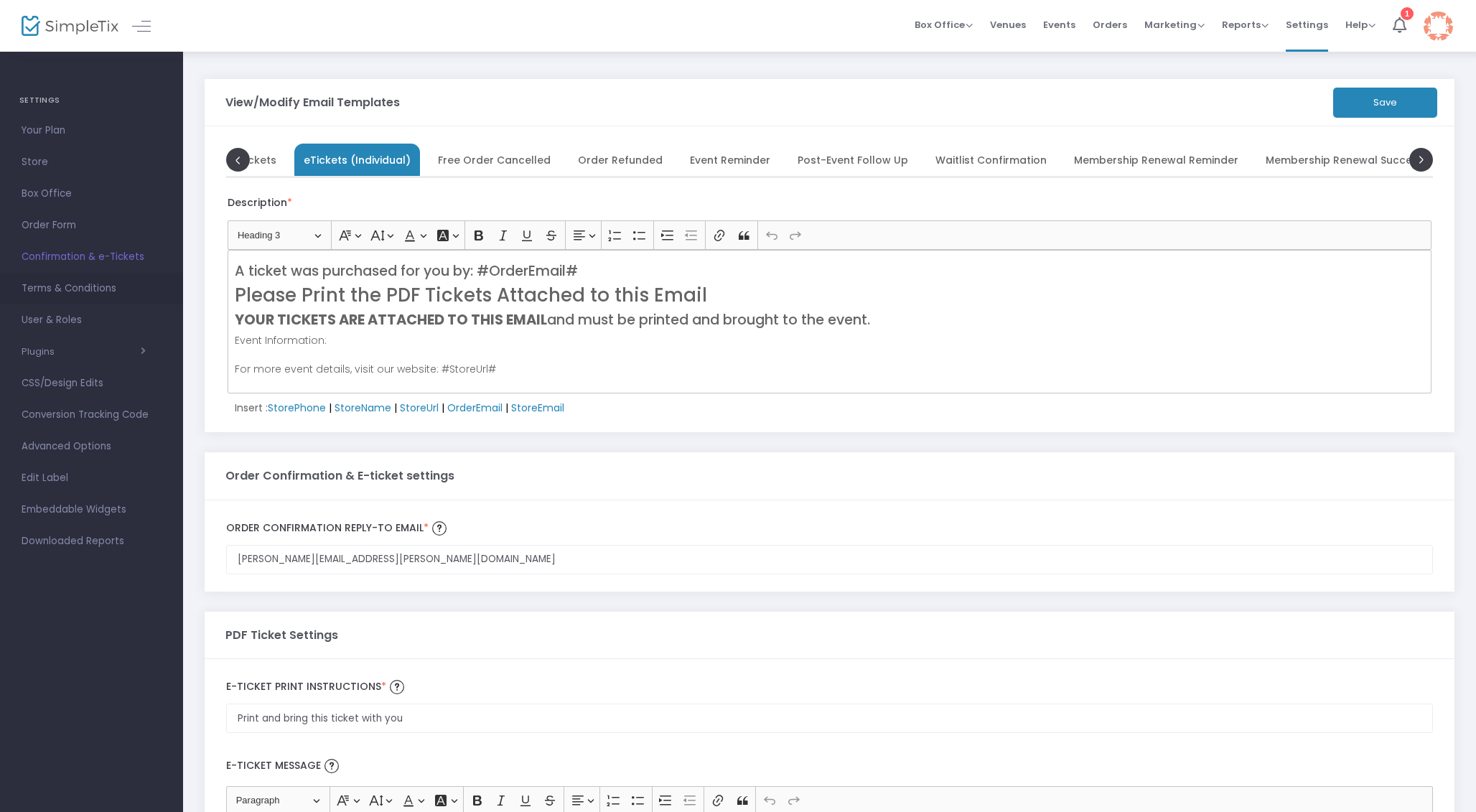
click at [69, 282] on span "Terms & Conditions" at bounding box center [91, 288] width 140 height 19
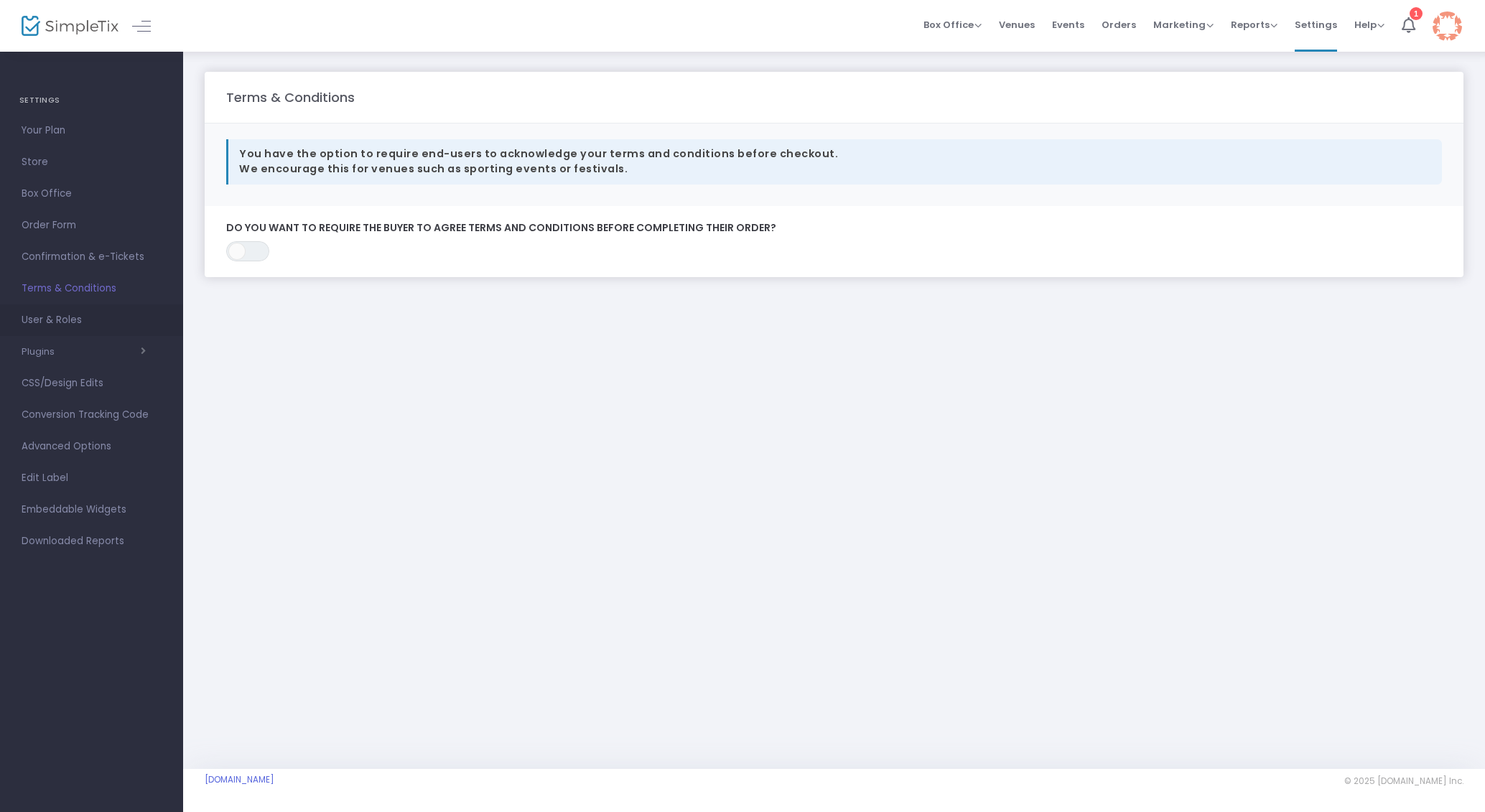
click at [76, 323] on span "User & Roles" at bounding box center [91, 320] width 140 height 19
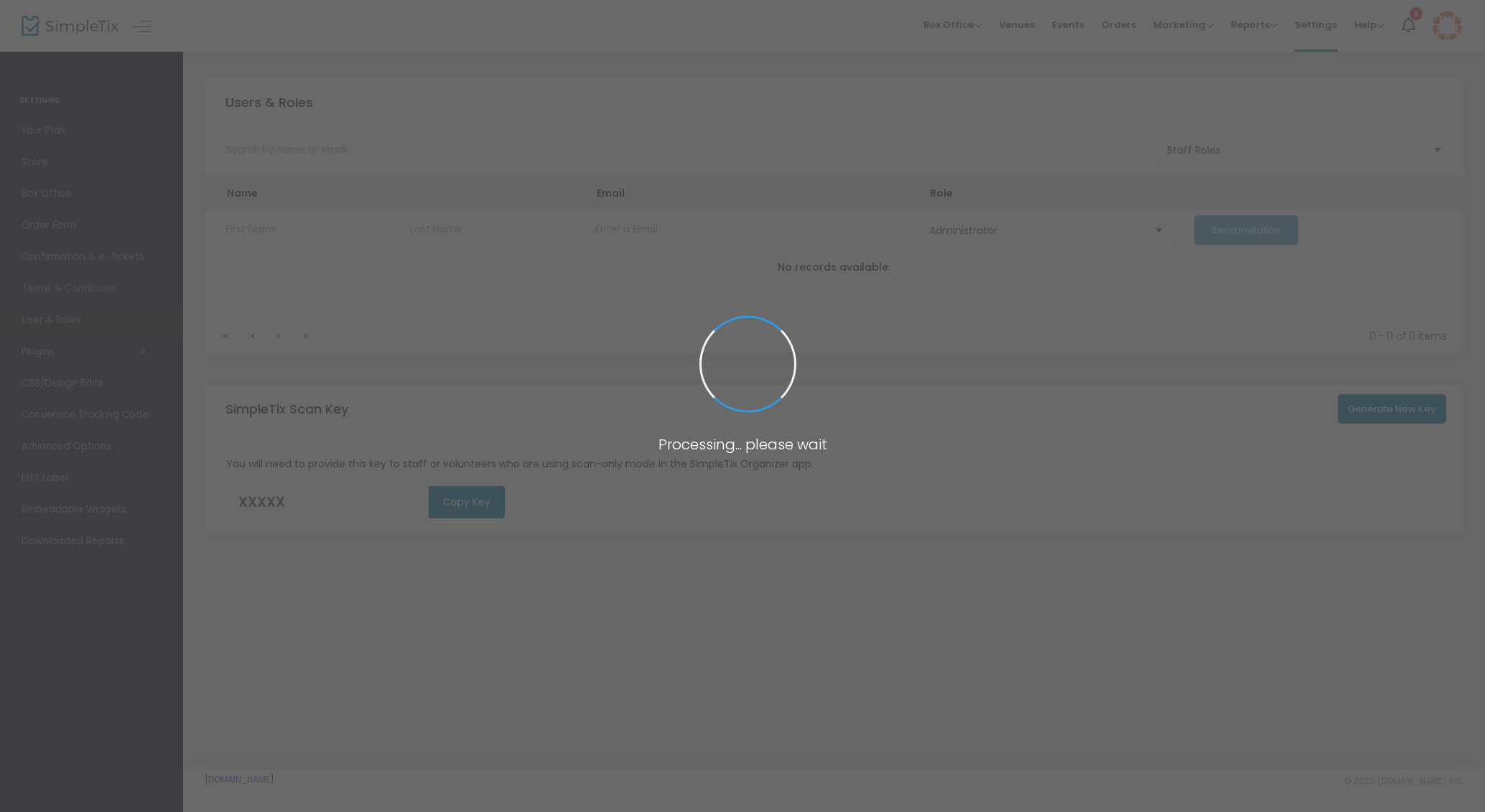
type input "UD9XD"
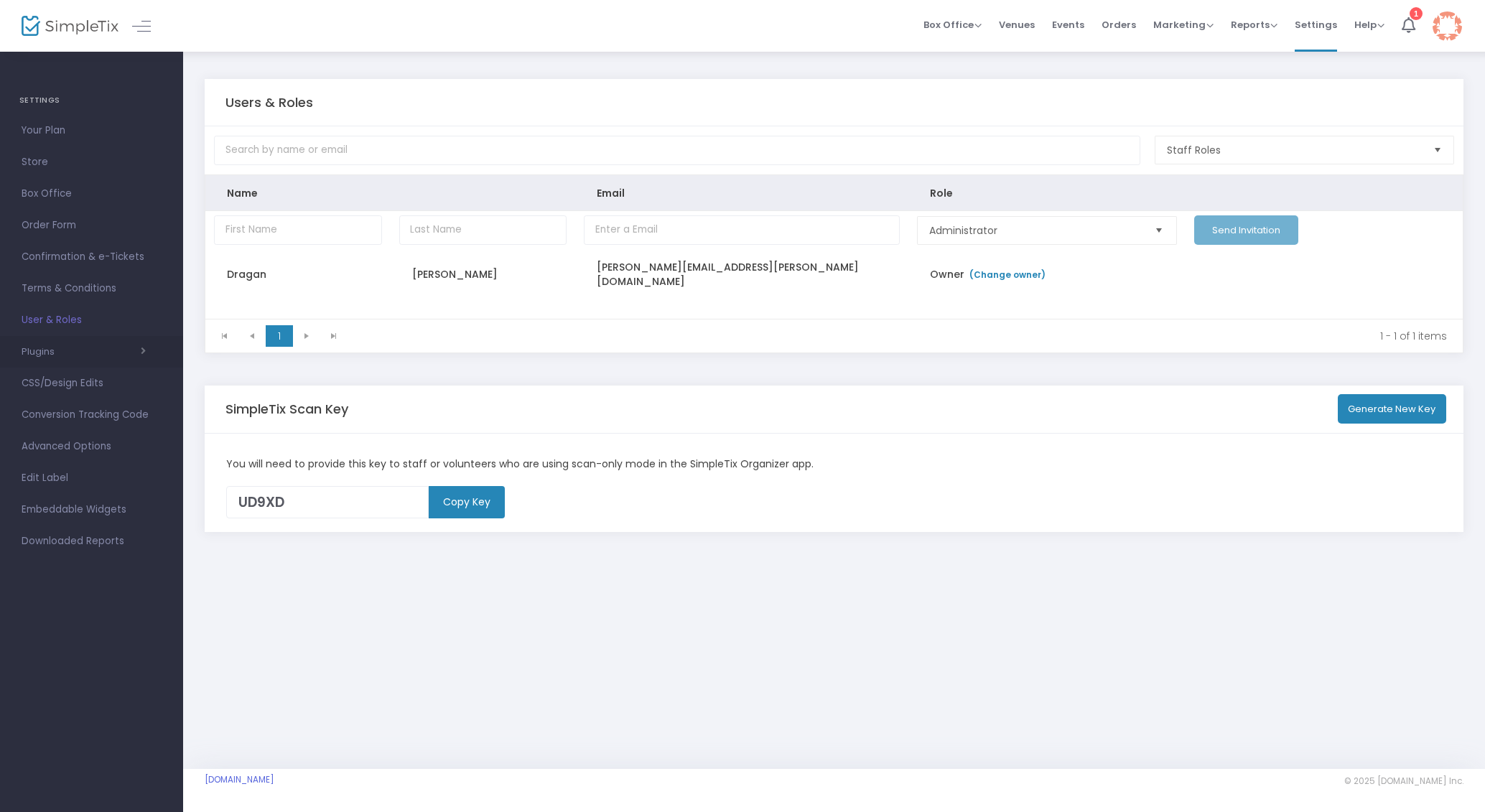
click at [53, 356] on button "Plugins" at bounding box center [83, 351] width 124 height 12
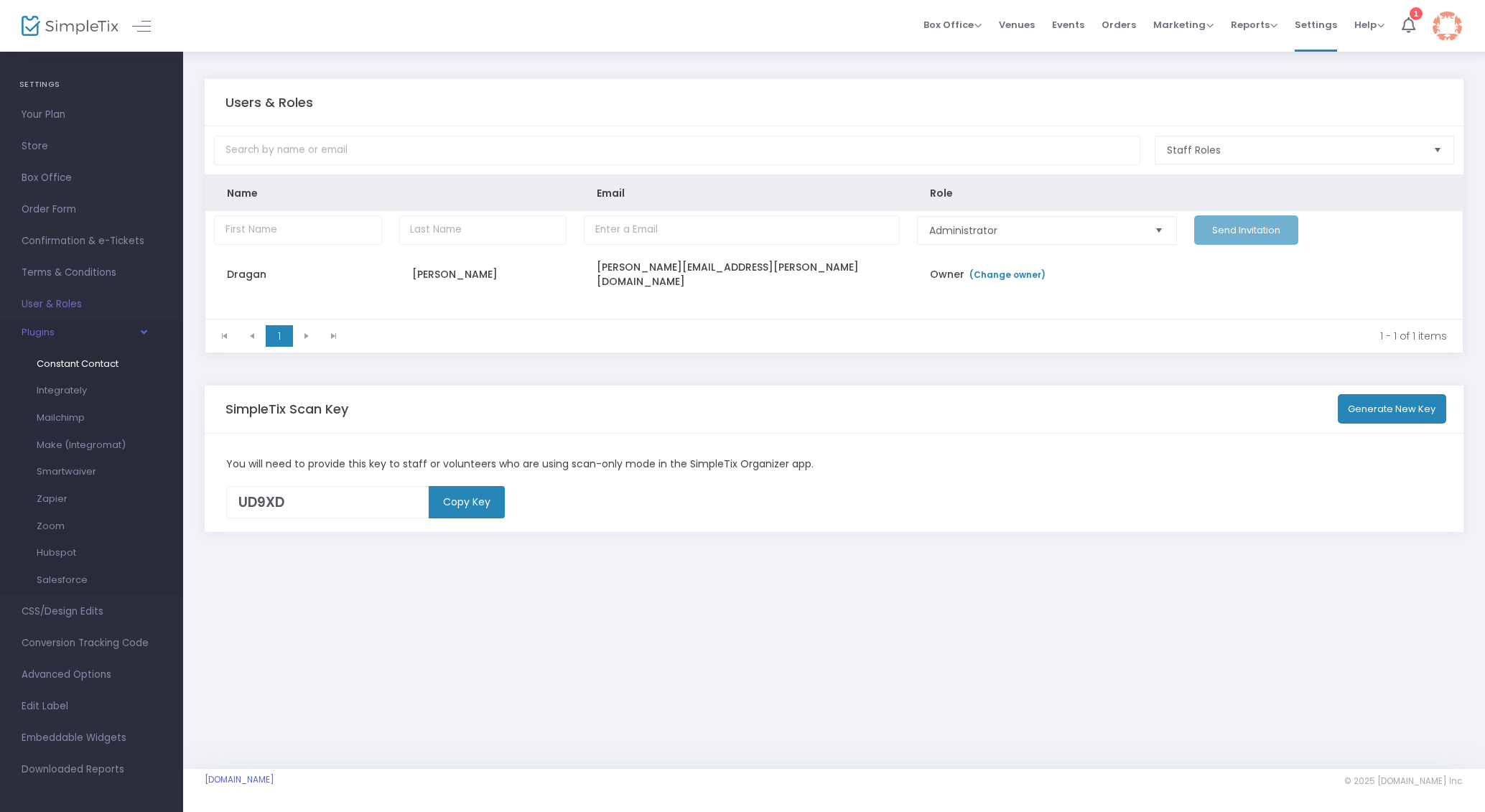
scroll to position [20, 0]
click at [53, 607] on span "CSS/Design Edits" at bounding box center [91, 606] width 140 height 19
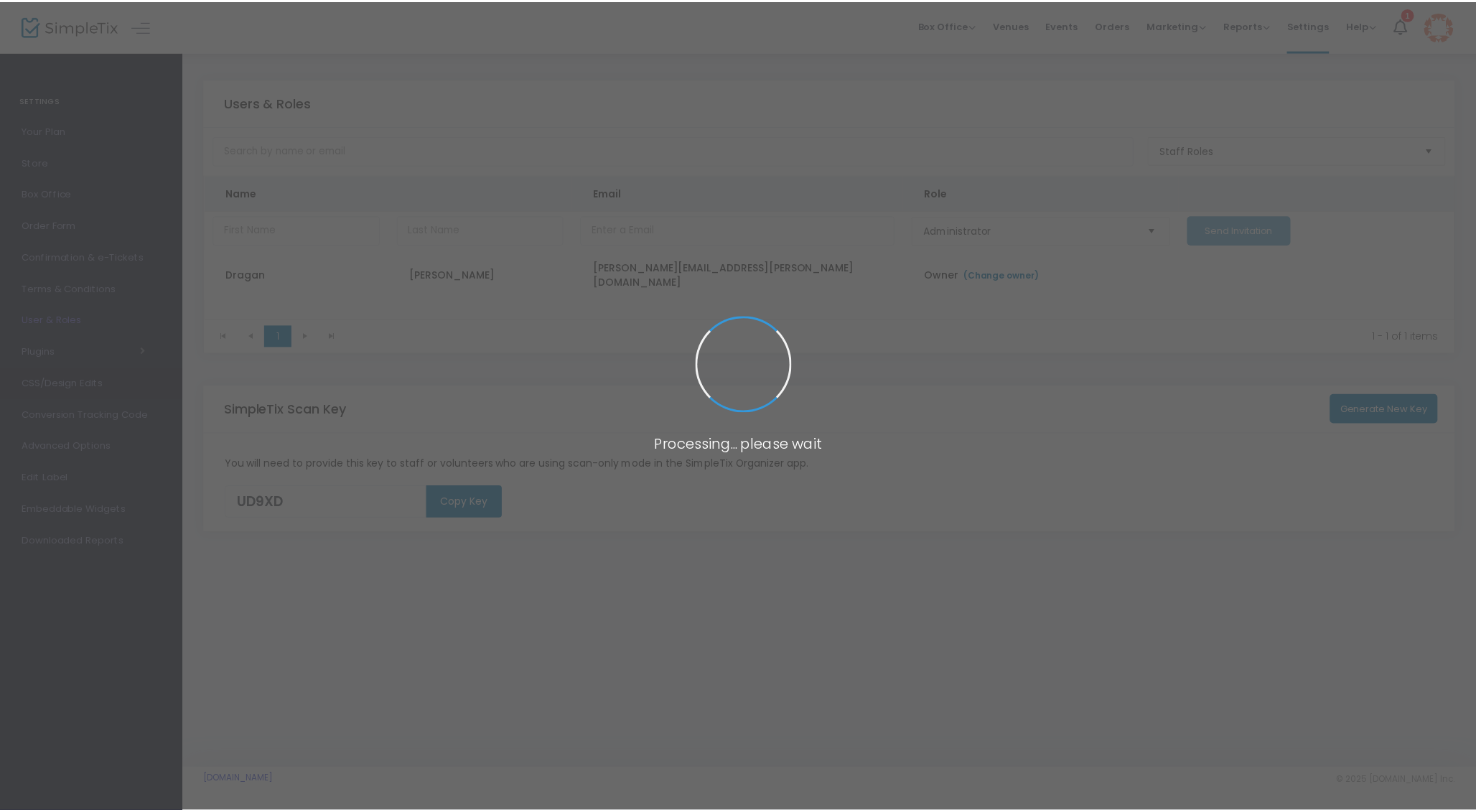
scroll to position [0, 0]
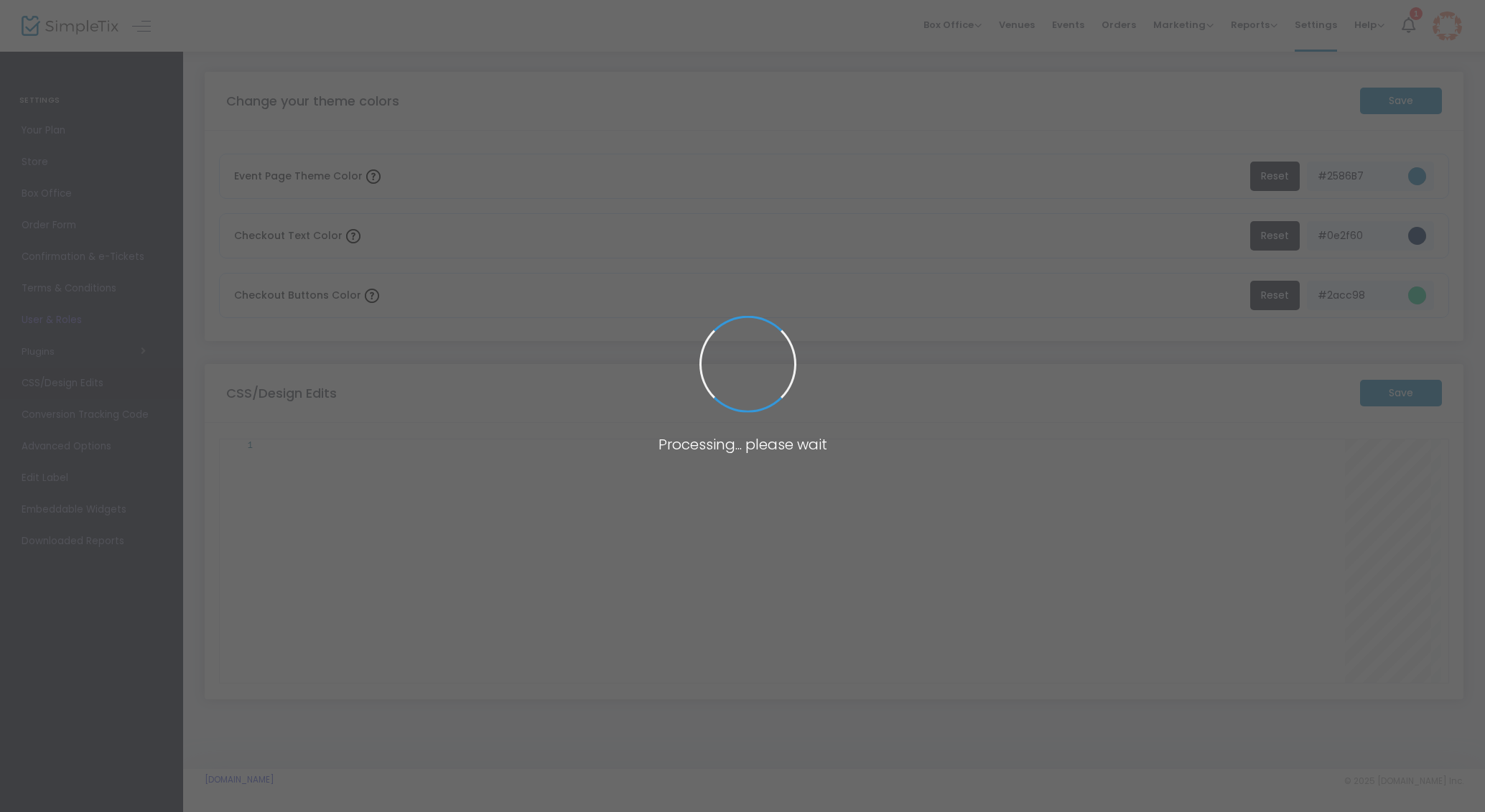
type textarea "/* Put any custom CSS rules here */"
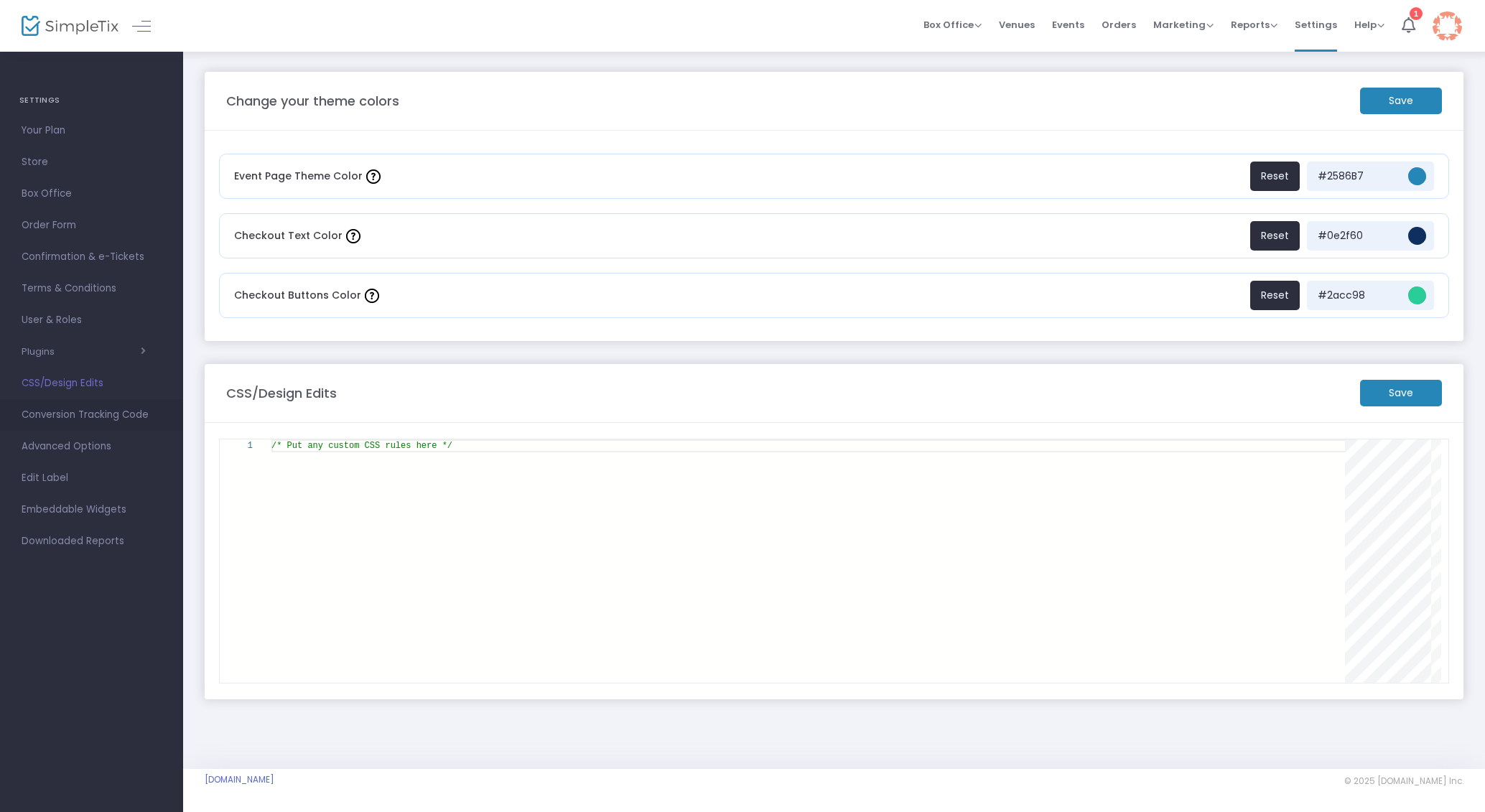
click at [69, 415] on span "Conversion Tracking Code" at bounding box center [91, 414] width 140 height 19
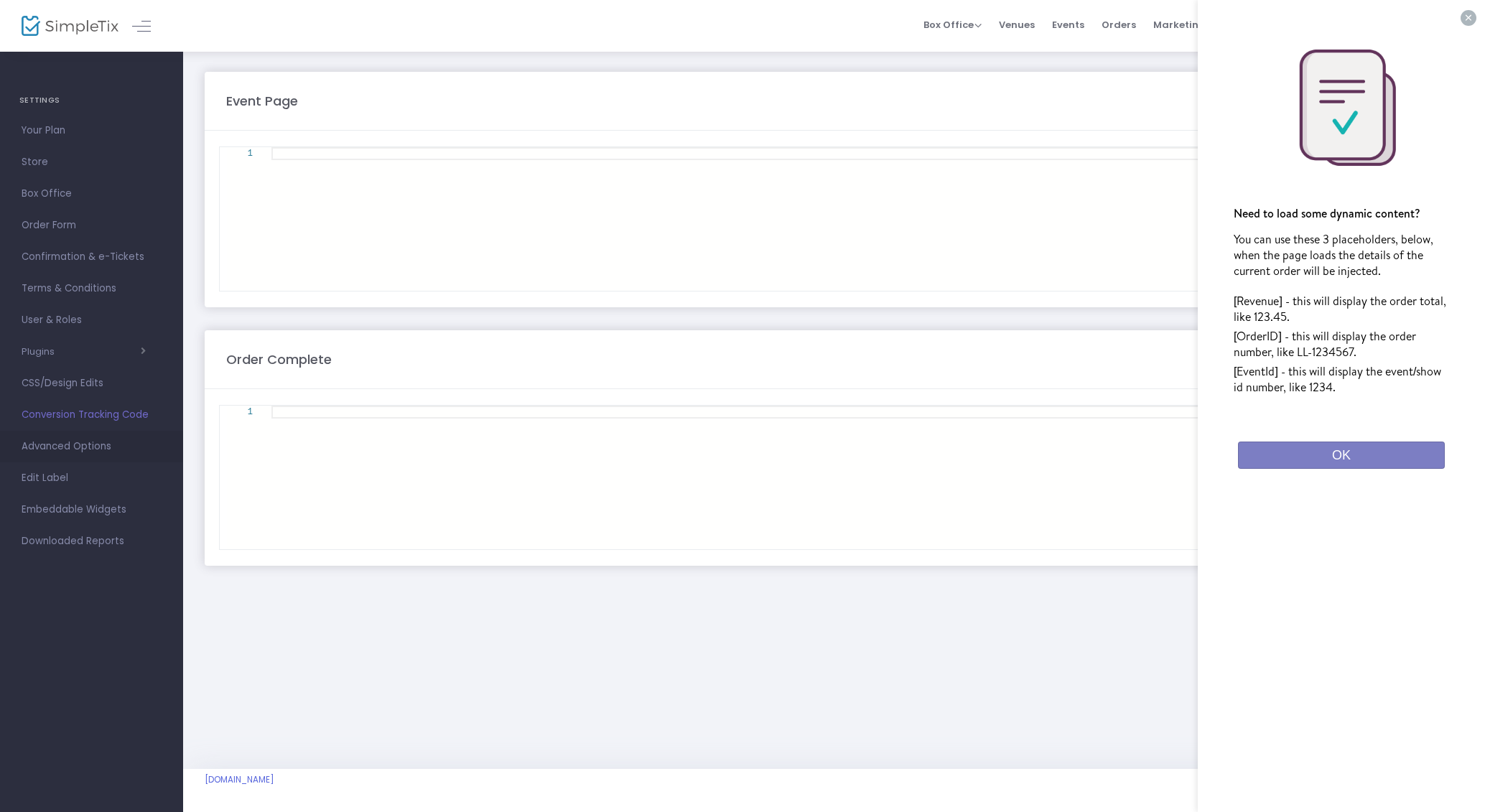
click at [62, 443] on span "Advanced Options" at bounding box center [91, 446] width 140 height 19
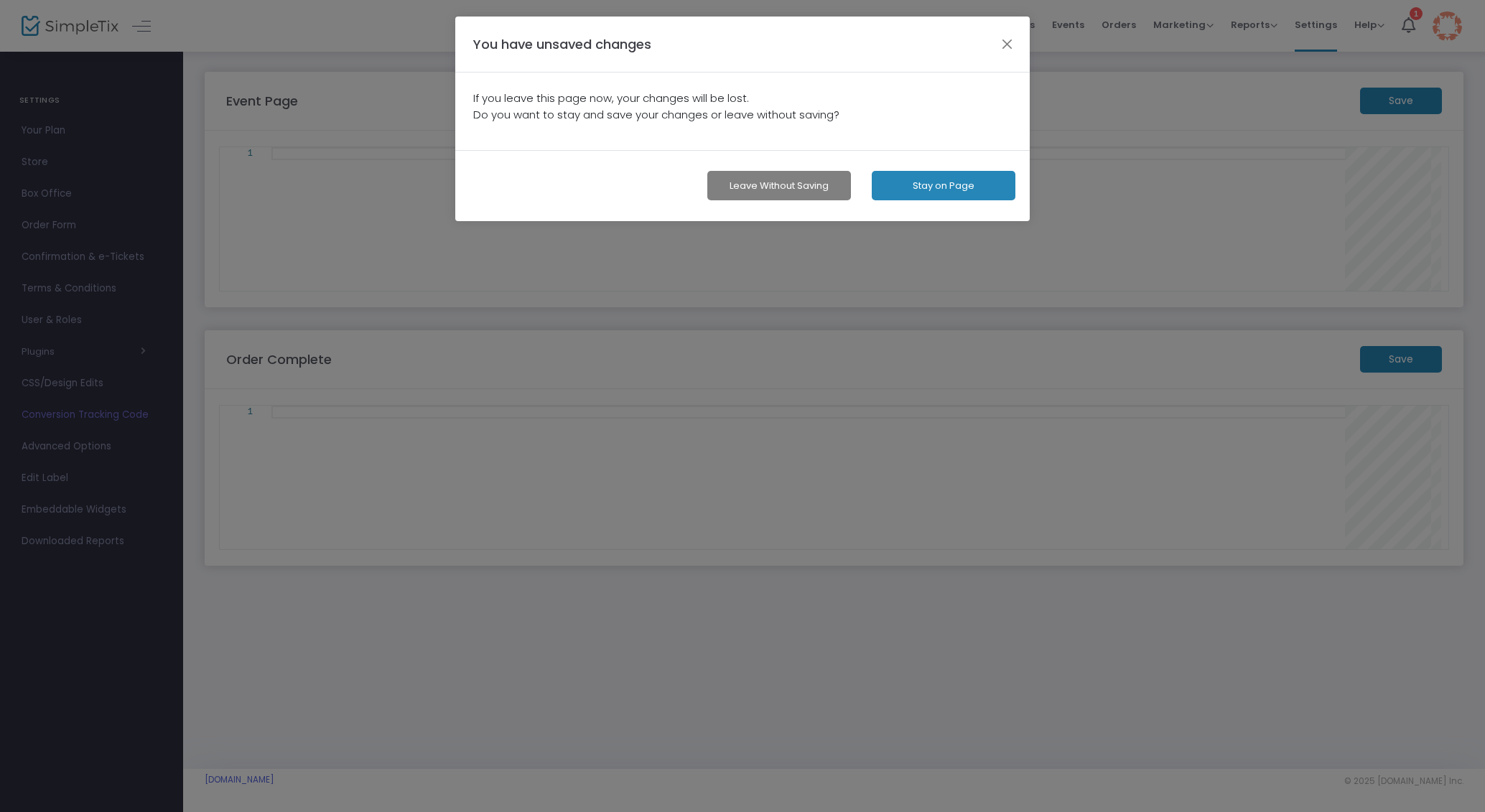
click at [927, 187] on button "Stay on Page" at bounding box center [942, 185] width 143 height 29
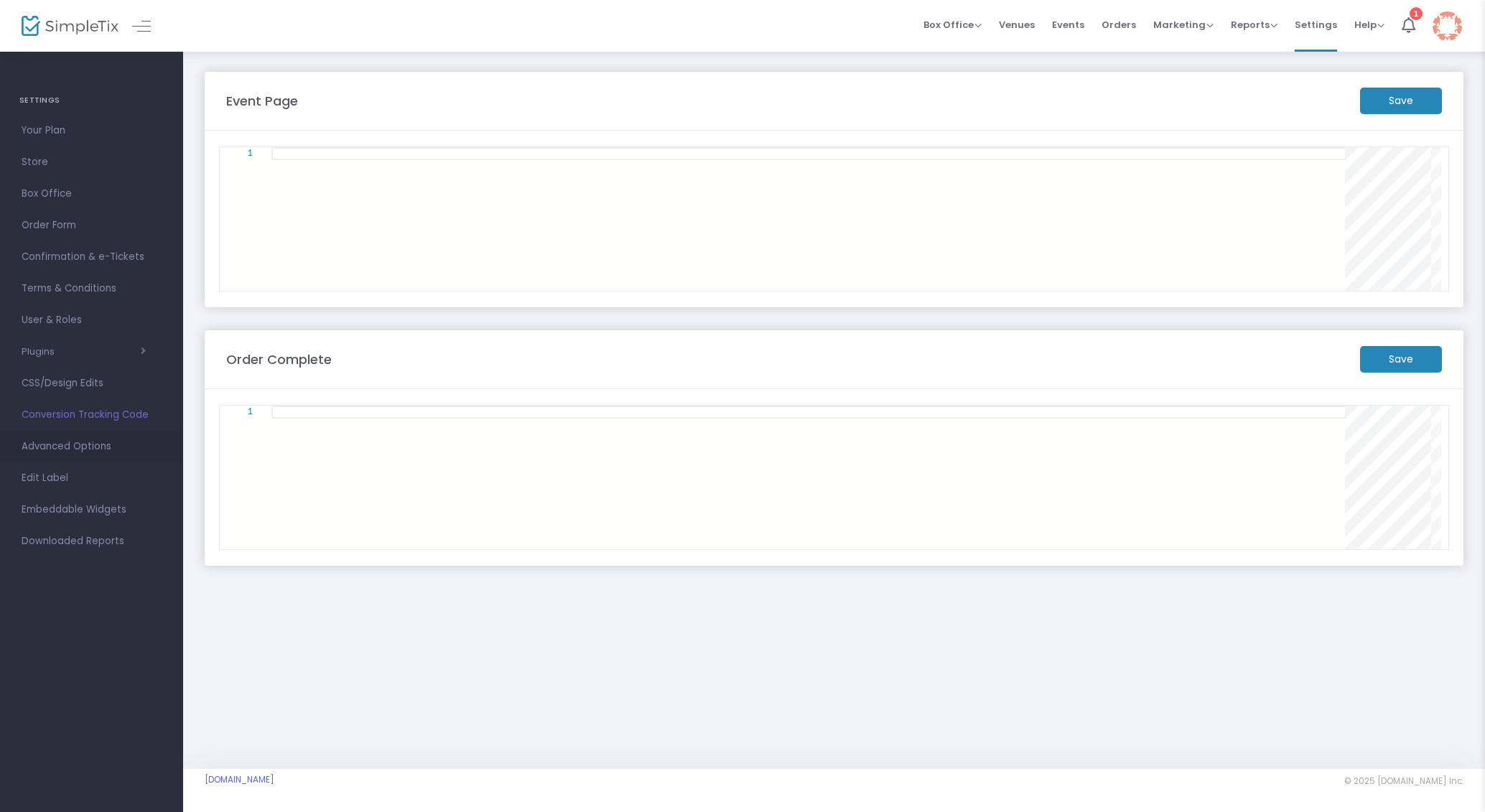
click at [64, 447] on span "Advanced Options" at bounding box center [91, 446] width 140 height 19
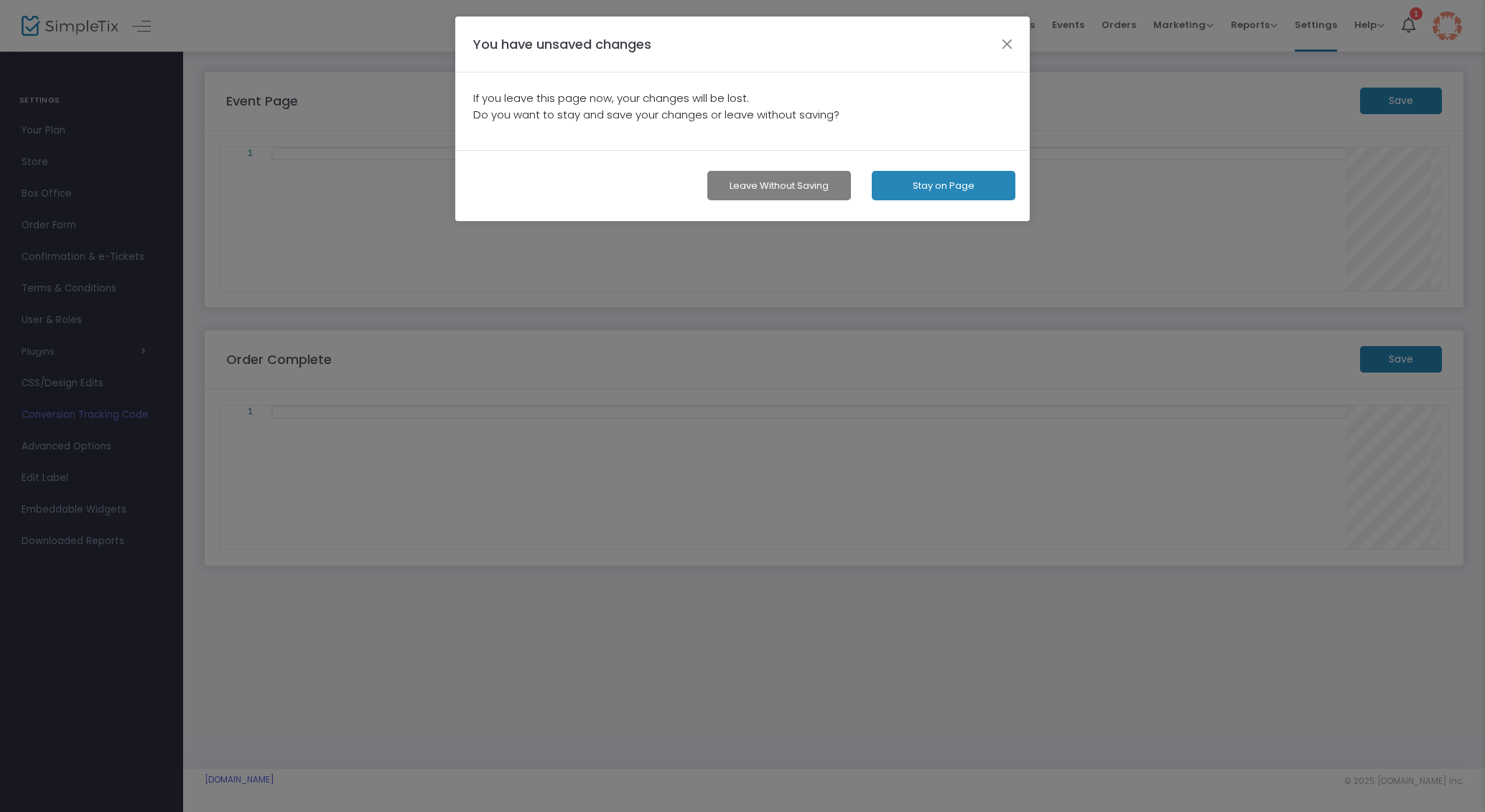
click at [751, 188] on button "Leave without Saving" at bounding box center [779, 185] width 143 height 29
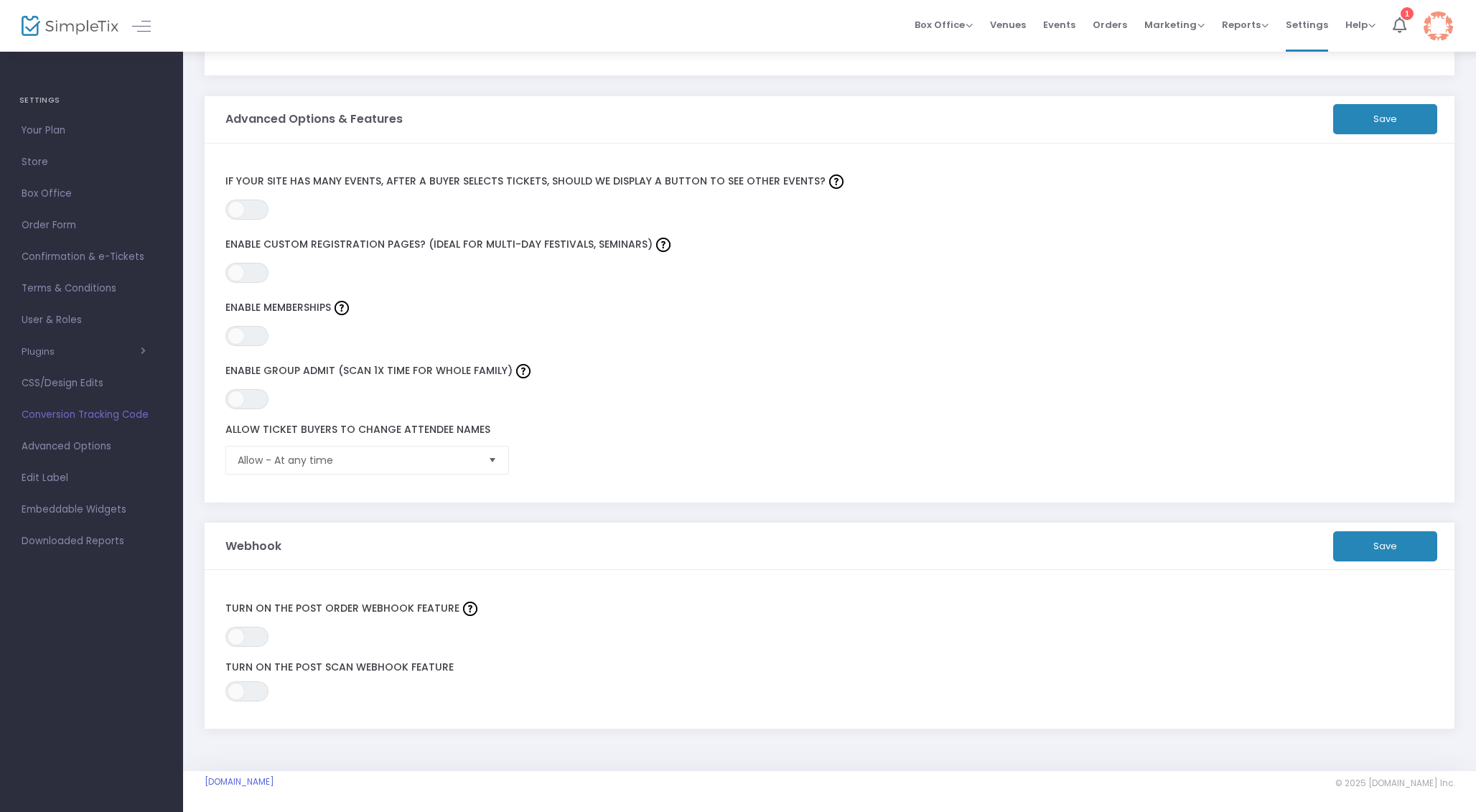
scroll to position [219, 0]
click at [61, 481] on span "Edit Label" at bounding box center [91, 477] width 140 height 19
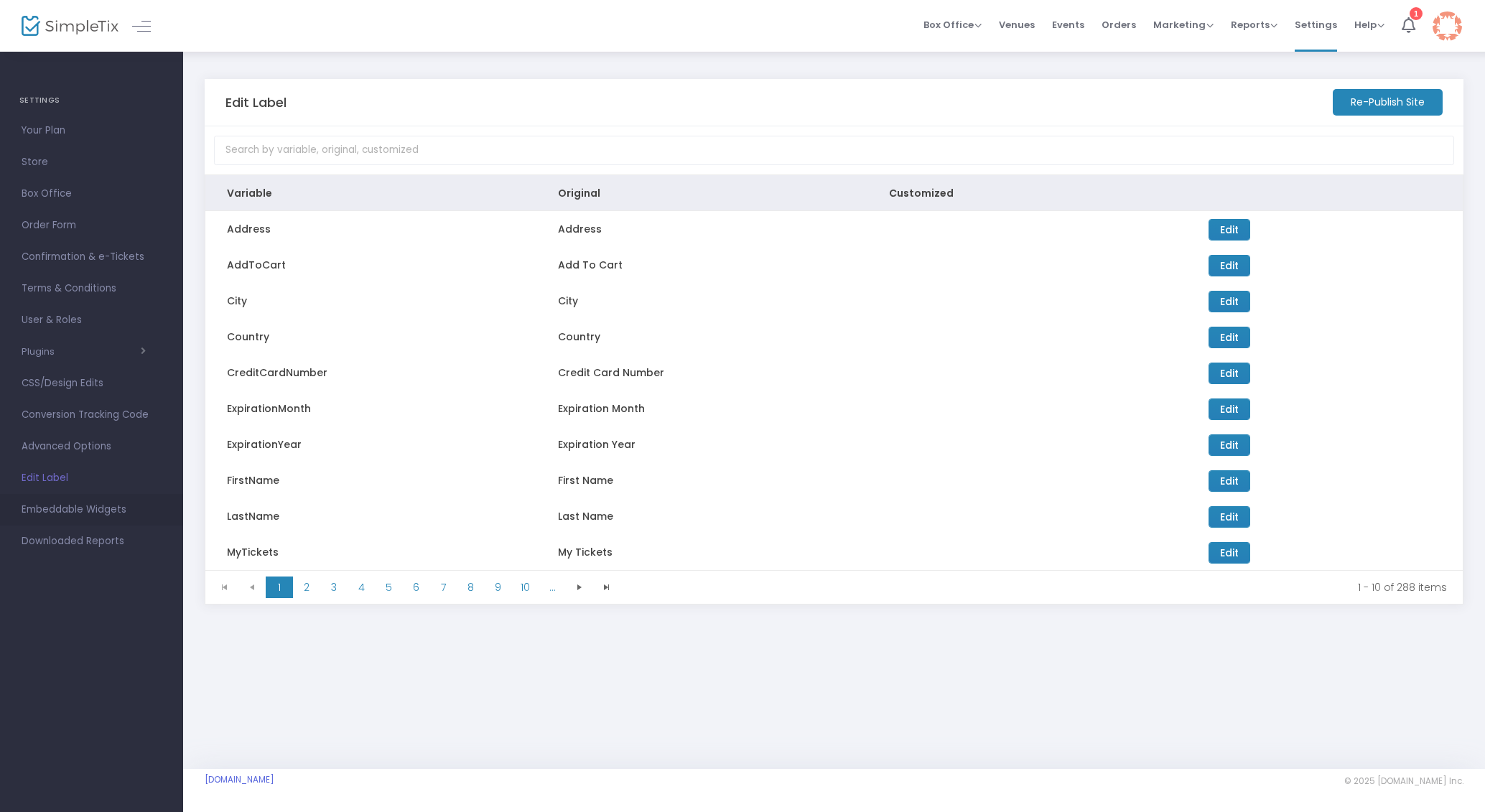
click at [58, 512] on span "Embeddable Widgets" at bounding box center [91, 509] width 140 height 19
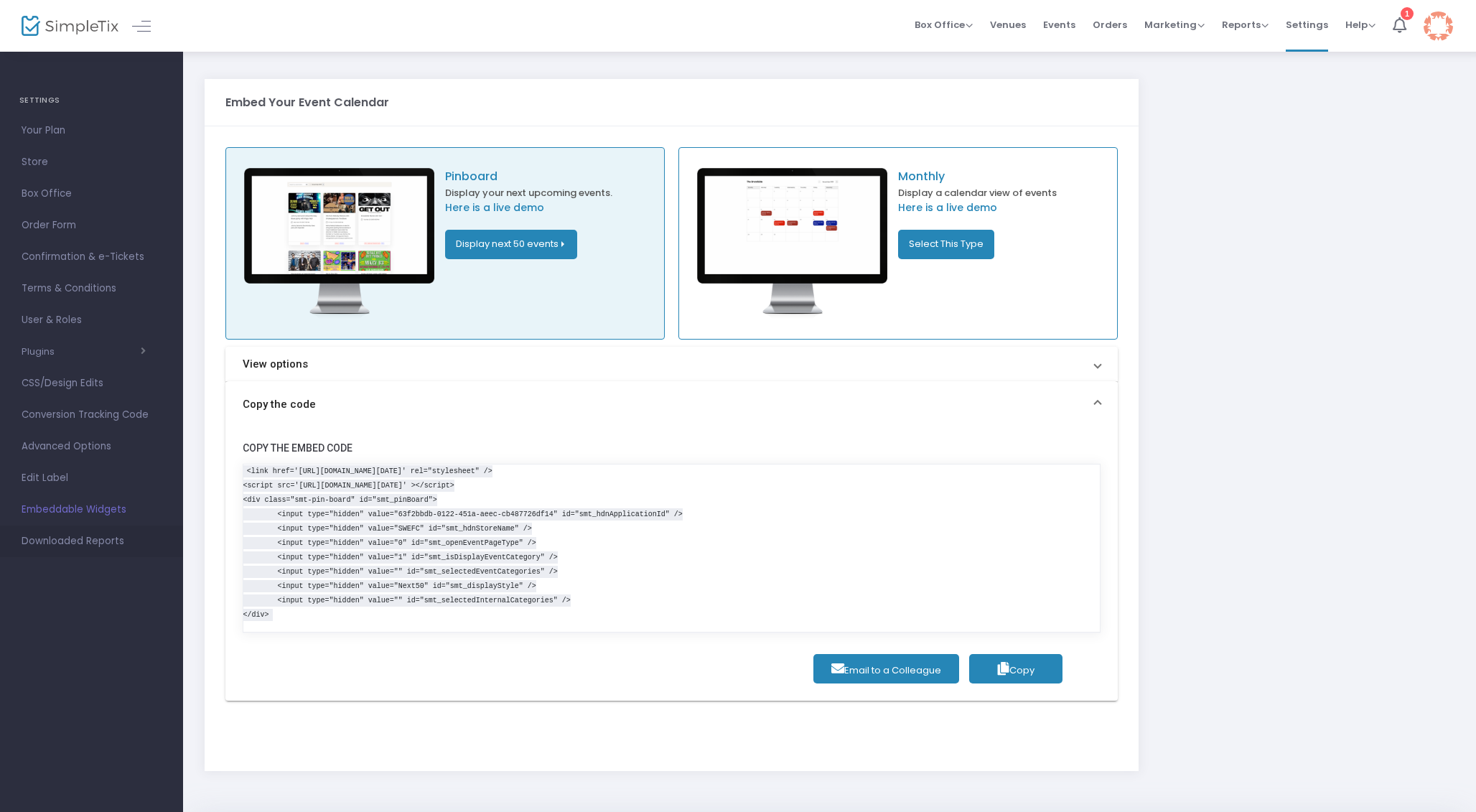
click at [52, 548] on span "Downloaded Reports" at bounding box center [91, 540] width 140 height 19
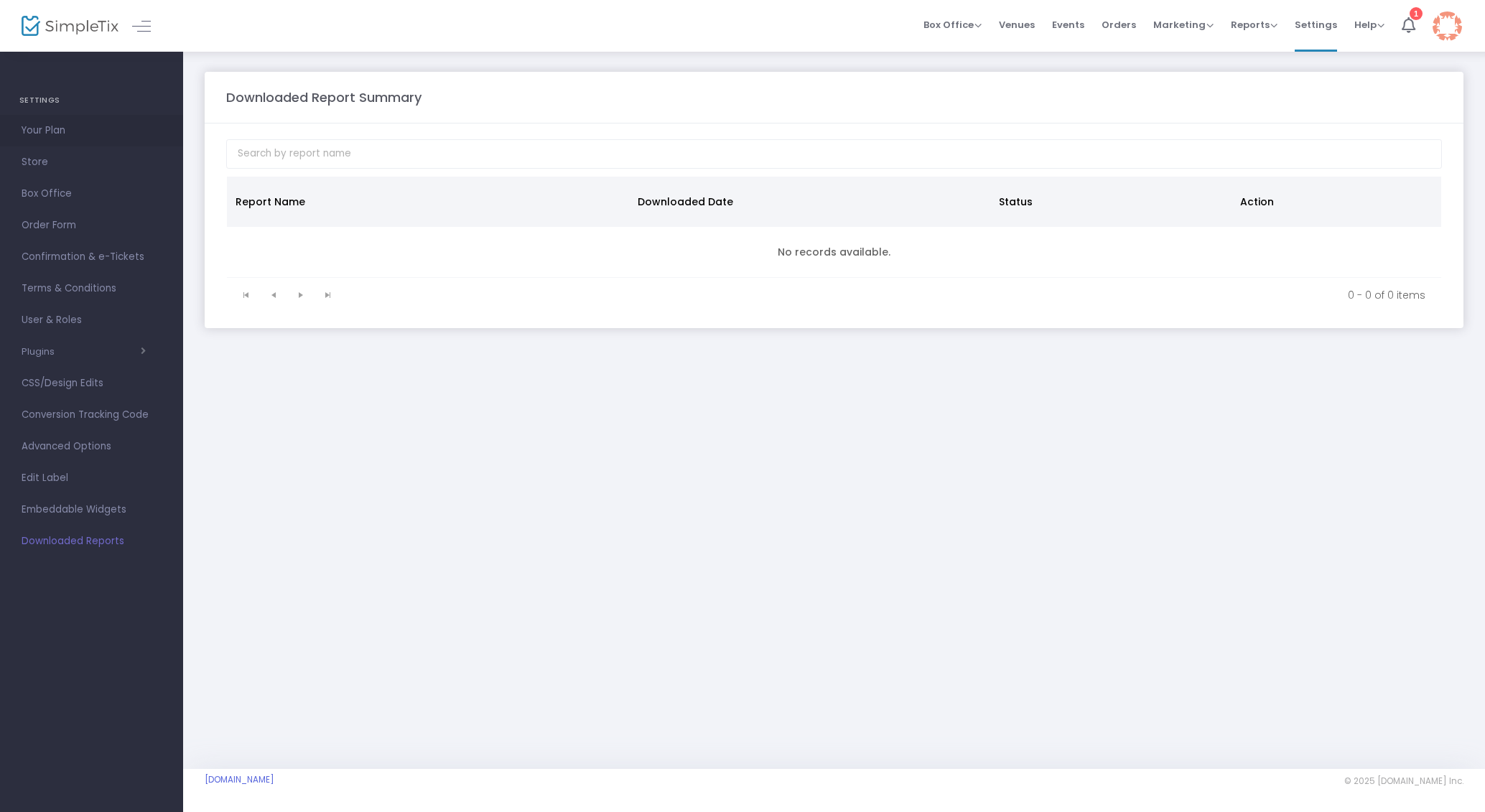
click at [24, 122] on span "Your Plan" at bounding box center [91, 130] width 140 height 19
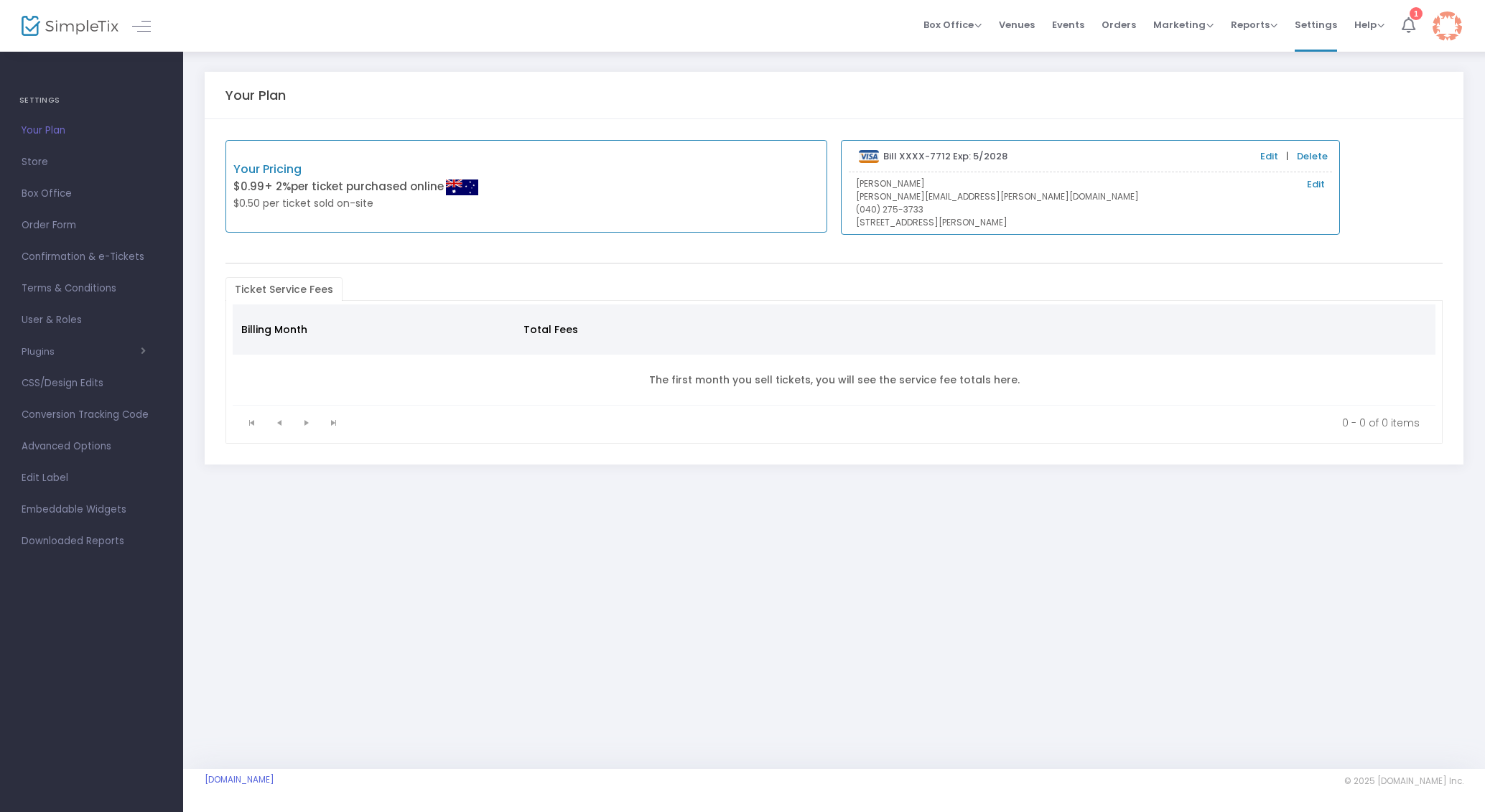
click at [1409, 19] on icon at bounding box center [1407, 25] width 13 height 16
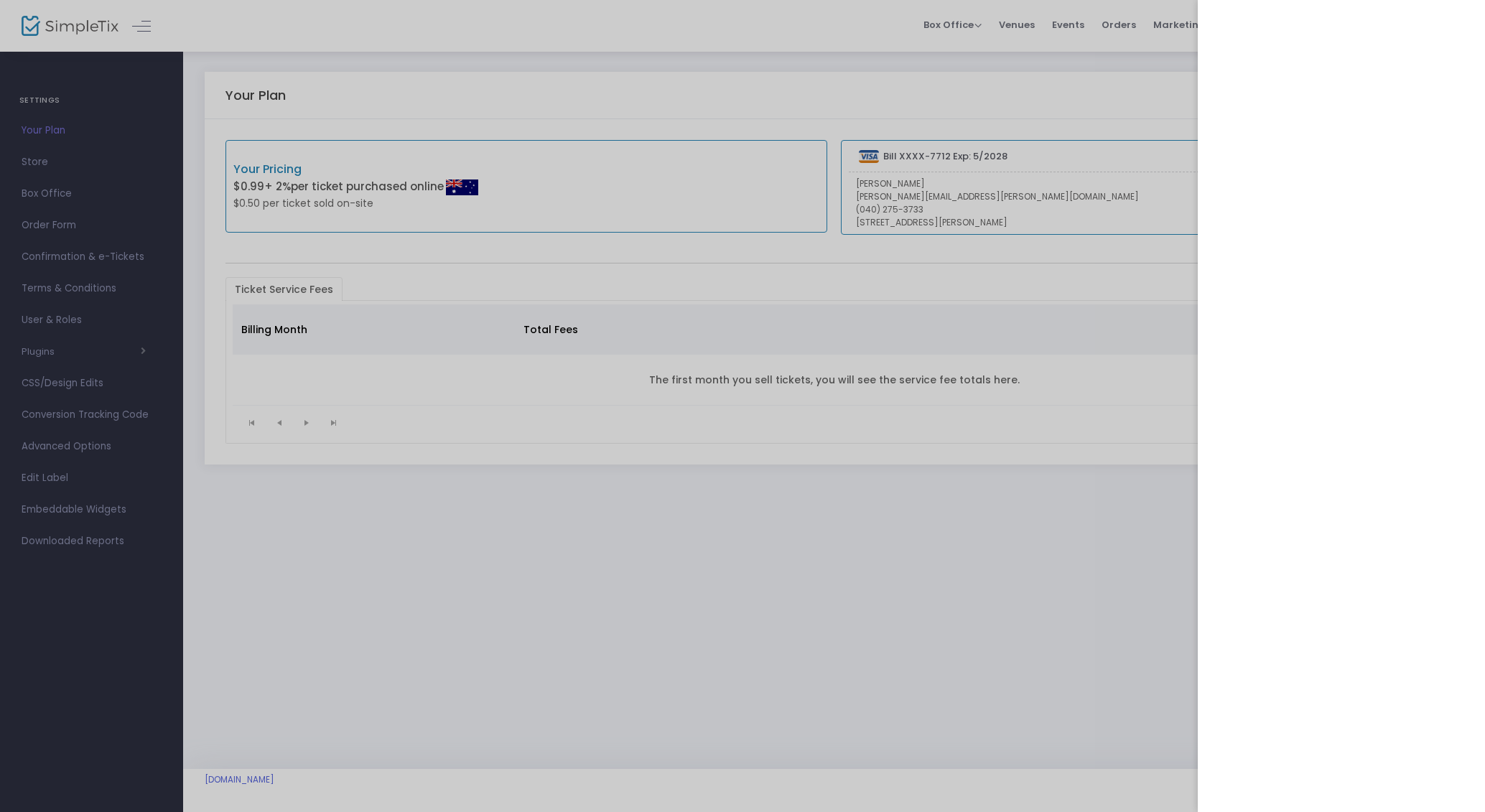
click at [1119, 141] on div at bounding box center [742, 406] width 1485 height 812
